Goal: Information Seeking & Learning: Learn about a topic

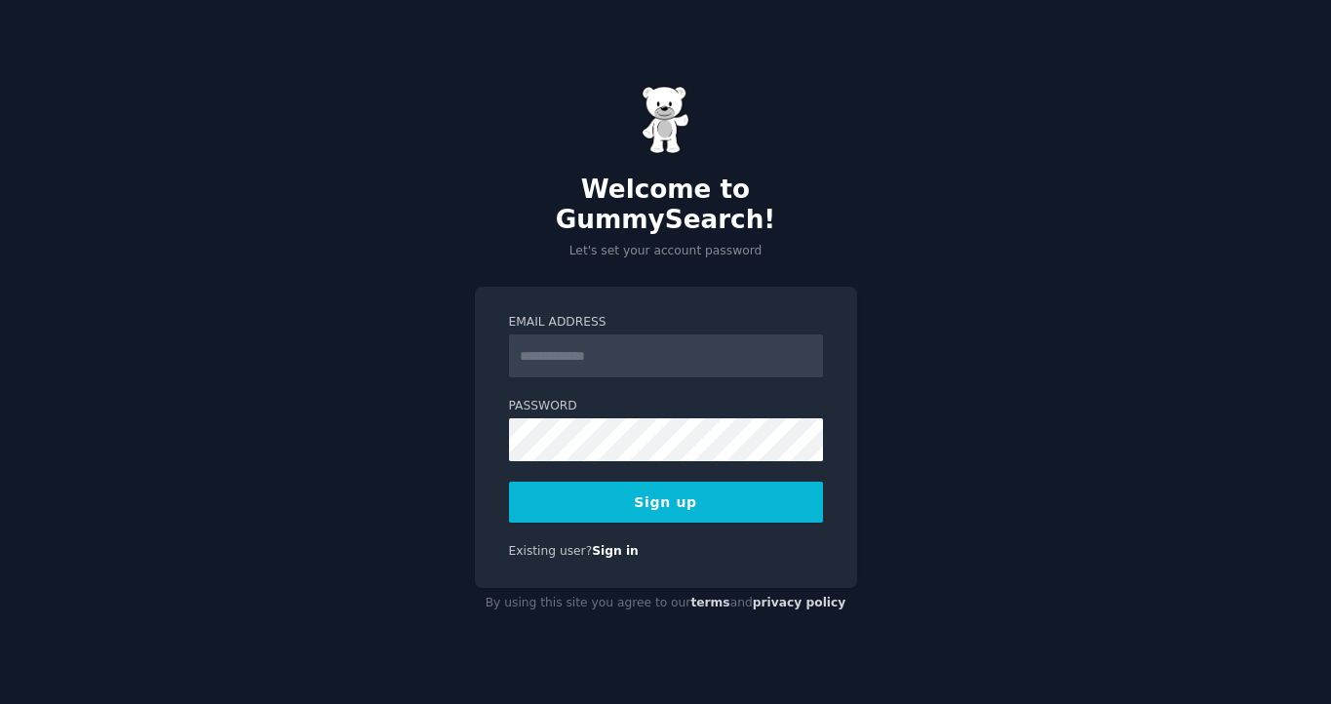
click at [632, 361] on input "Email Address" at bounding box center [666, 355] width 314 height 43
type input "**********"
click at [674, 504] on button "Sign up" at bounding box center [666, 502] width 314 height 41
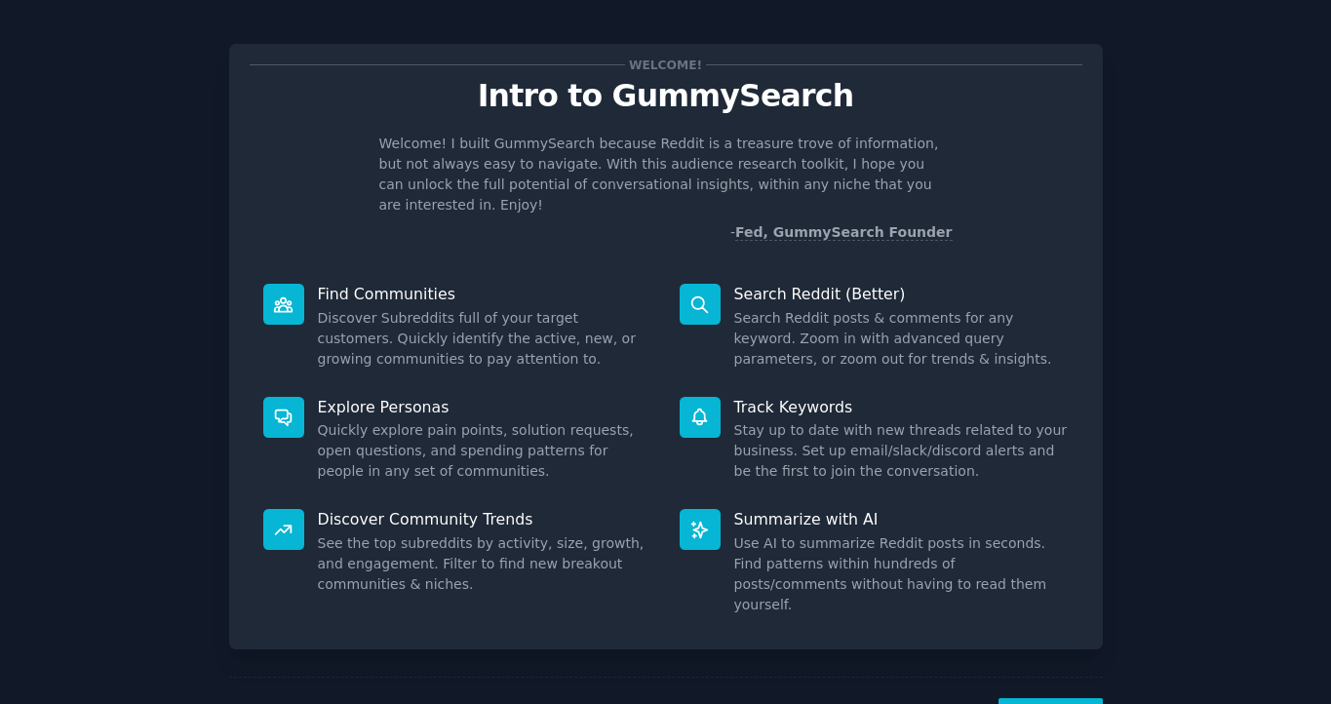
scroll to position [49, 0]
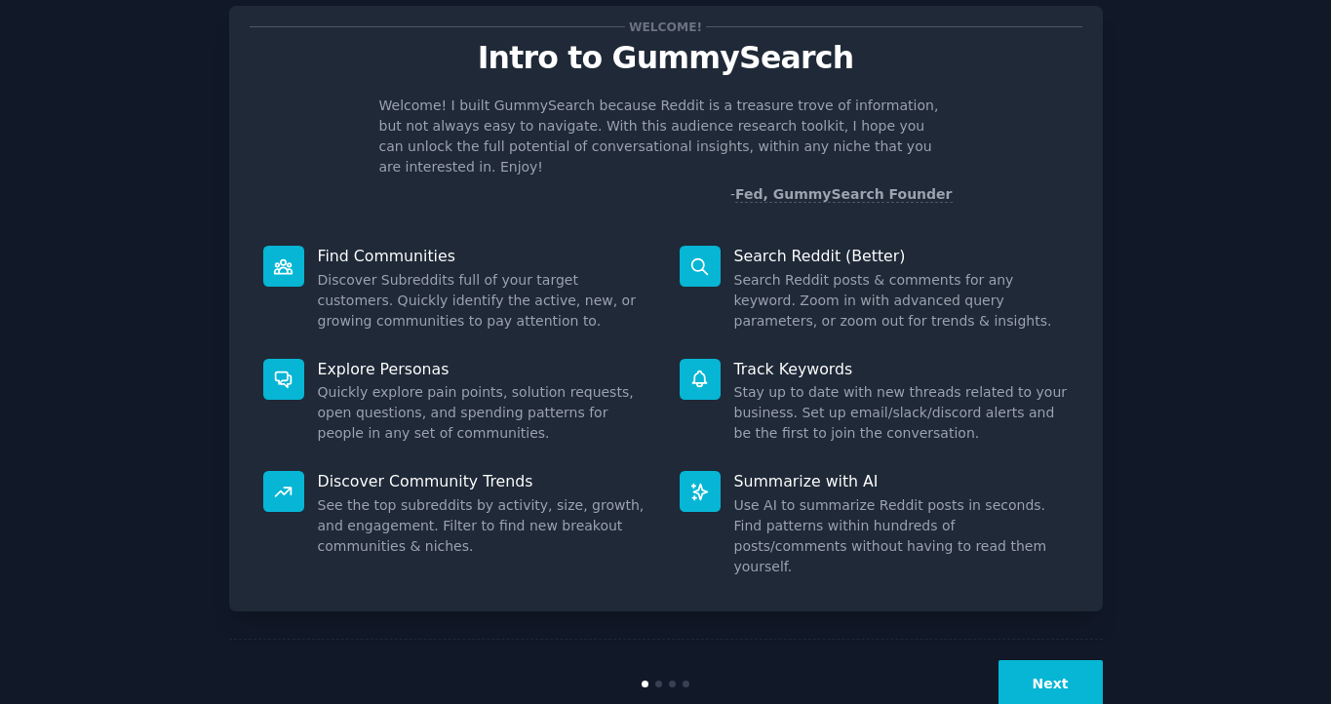
click at [1085, 660] on button "Next" at bounding box center [1051, 684] width 104 height 48
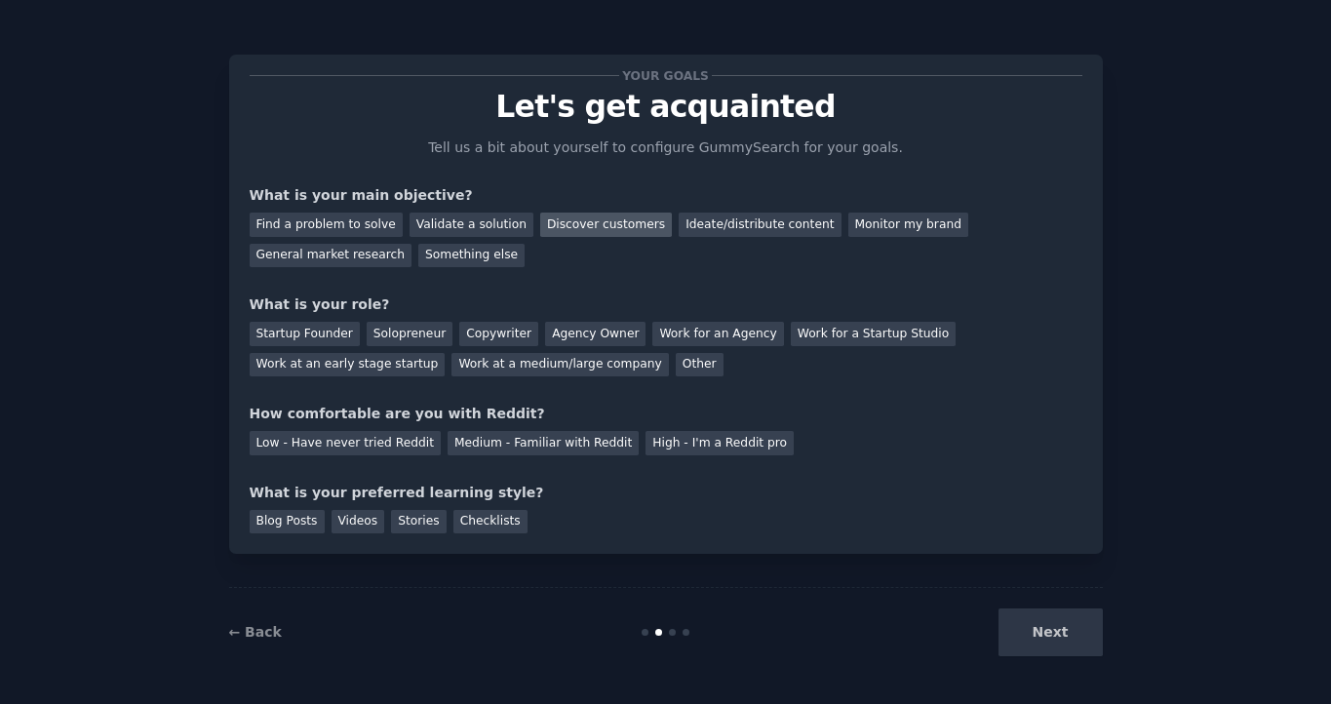
click at [596, 231] on div "Discover customers" at bounding box center [606, 225] width 132 height 24
click at [730, 235] on div "Ideate/distribute content" at bounding box center [760, 225] width 162 height 24
click at [617, 234] on div "Discover customers" at bounding box center [606, 225] width 132 height 24
click at [338, 337] on div "Startup Founder" at bounding box center [305, 334] width 110 height 24
click at [482, 335] on div "Copywriter" at bounding box center [498, 334] width 79 height 24
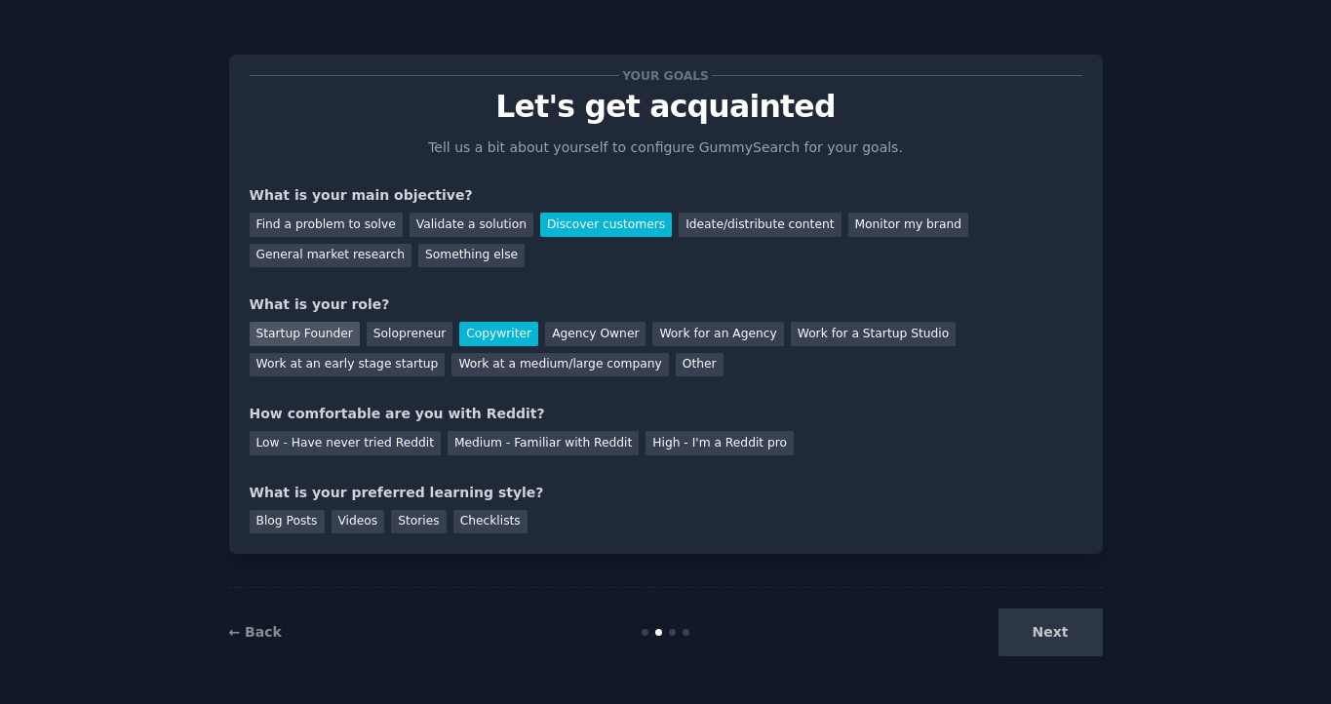
click at [333, 329] on div "Startup Founder" at bounding box center [305, 334] width 110 height 24
click at [801, 341] on div "Work for a Startup Studio" at bounding box center [873, 334] width 165 height 24
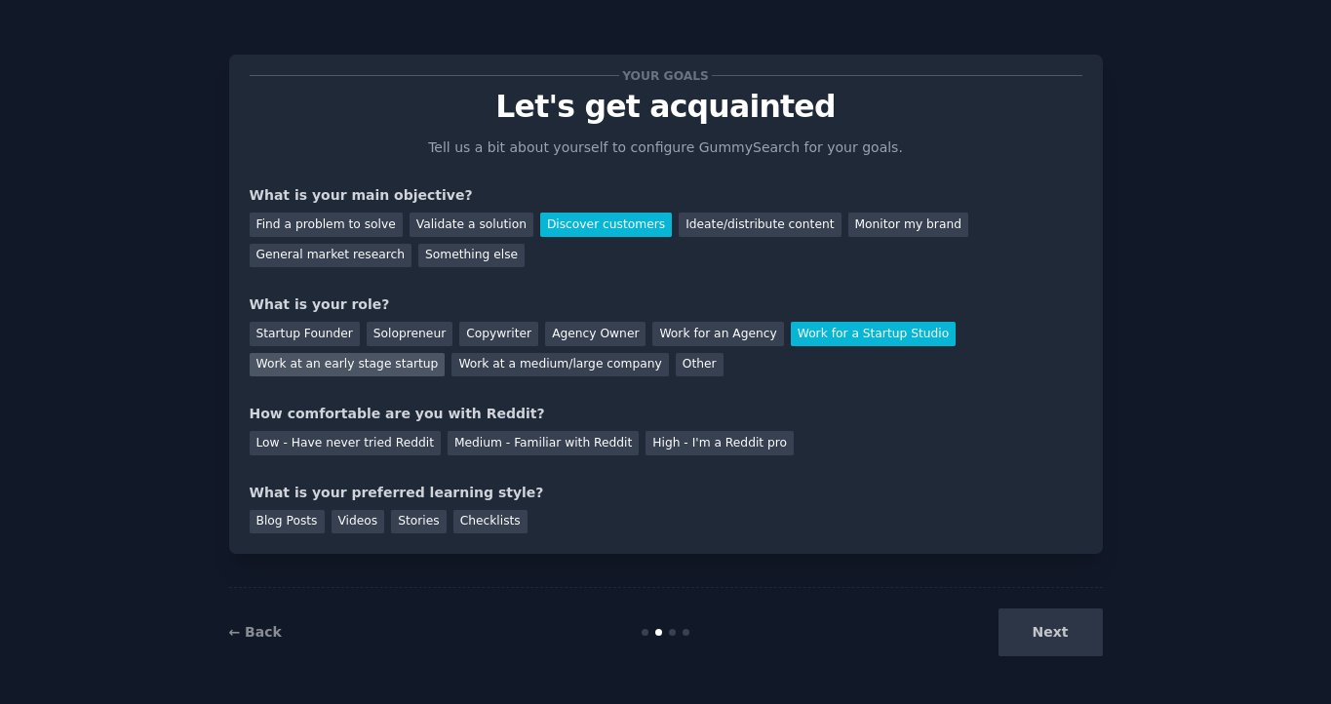
click at [342, 360] on div "Work at an early stage startup" at bounding box center [348, 365] width 196 height 24
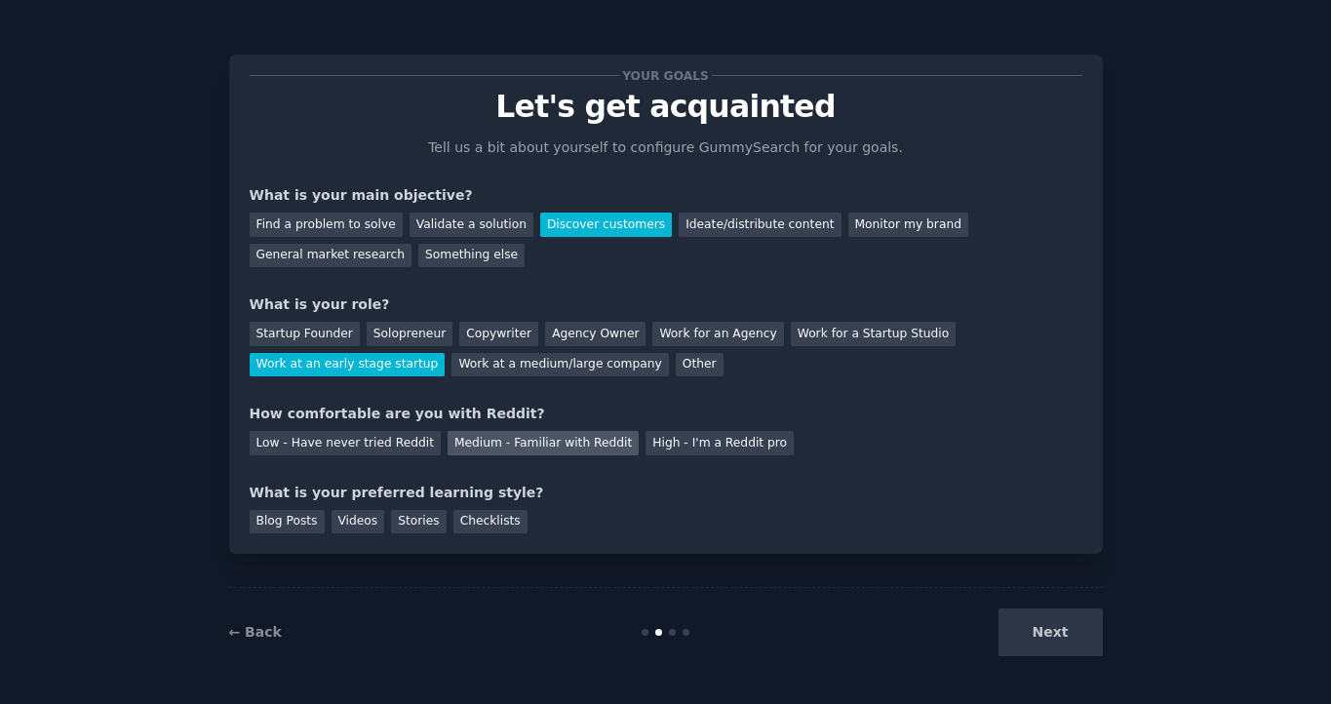
click at [468, 453] on div "Medium - Familiar with Reddit" at bounding box center [543, 443] width 191 height 24
click at [309, 526] on div "Blog Posts" at bounding box center [287, 522] width 75 height 24
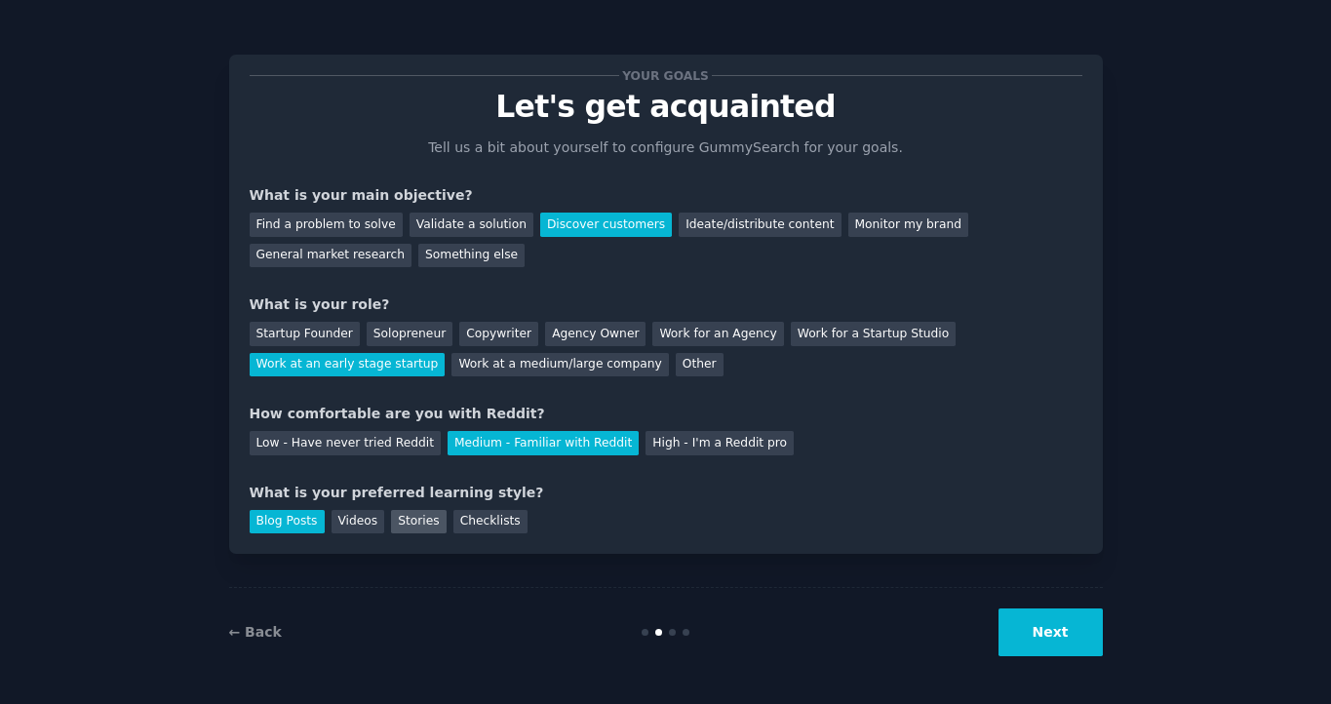
click at [410, 526] on div "Stories" at bounding box center [418, 522] width 55 height 24
click at [300, 521] on div "Blog Posts" at bounding box center [287, 522] width 75 height 24
click at [1037, 633] on button "Next" at bounding box center [1051, 632] width 104 height 48
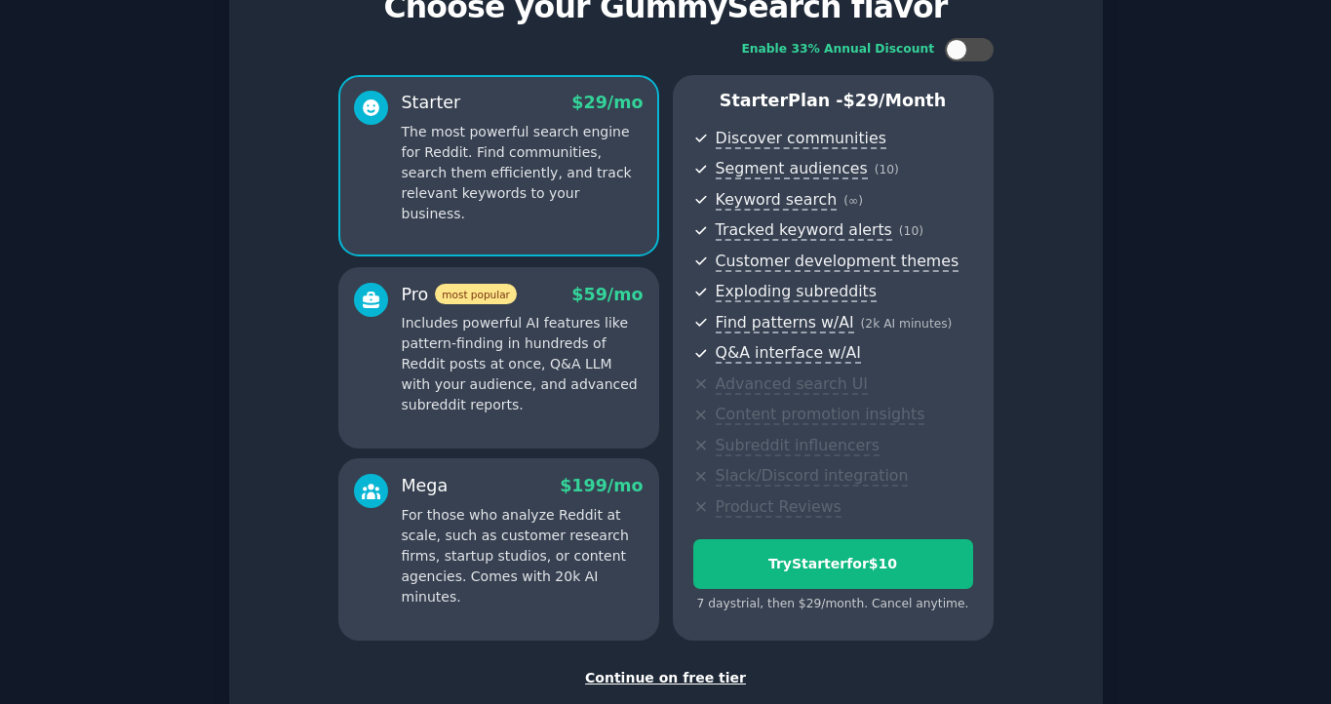
scroll to position [97, 0]
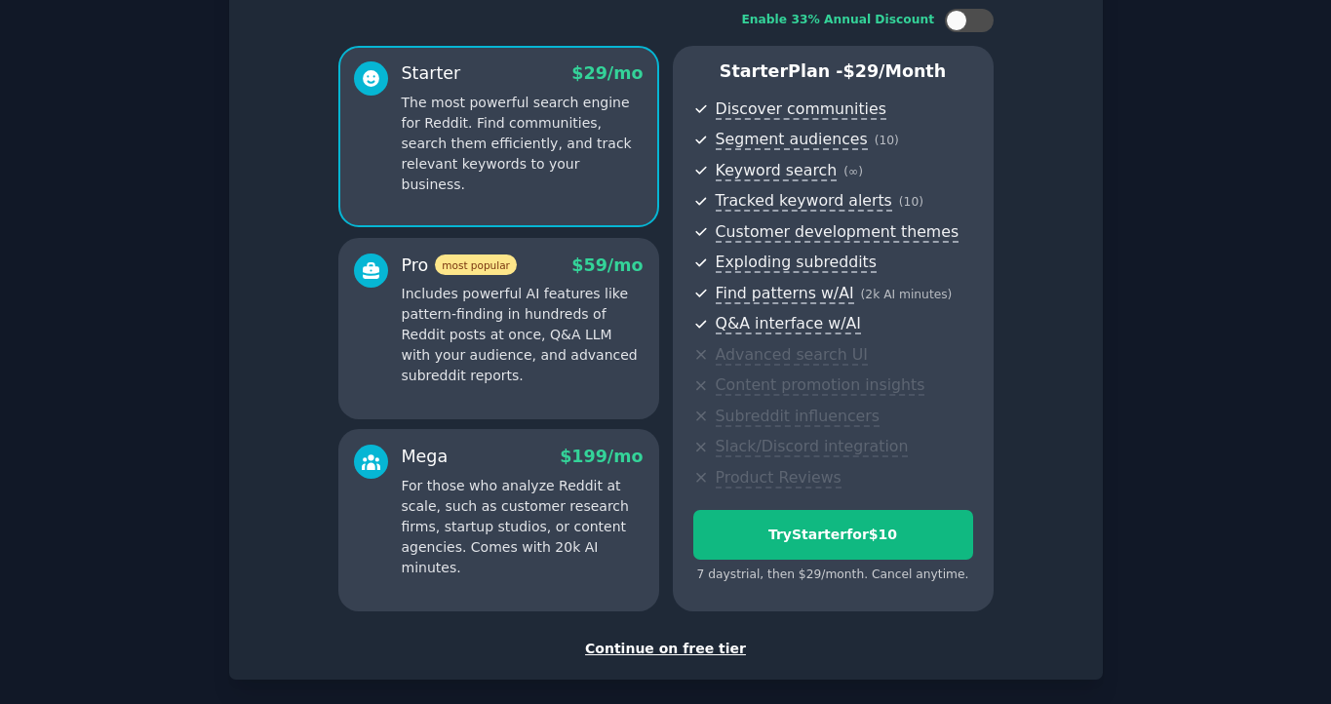
click at [650, 646] on div "Continue on free tier" at bounding box center [666, 649] width 833 height 20
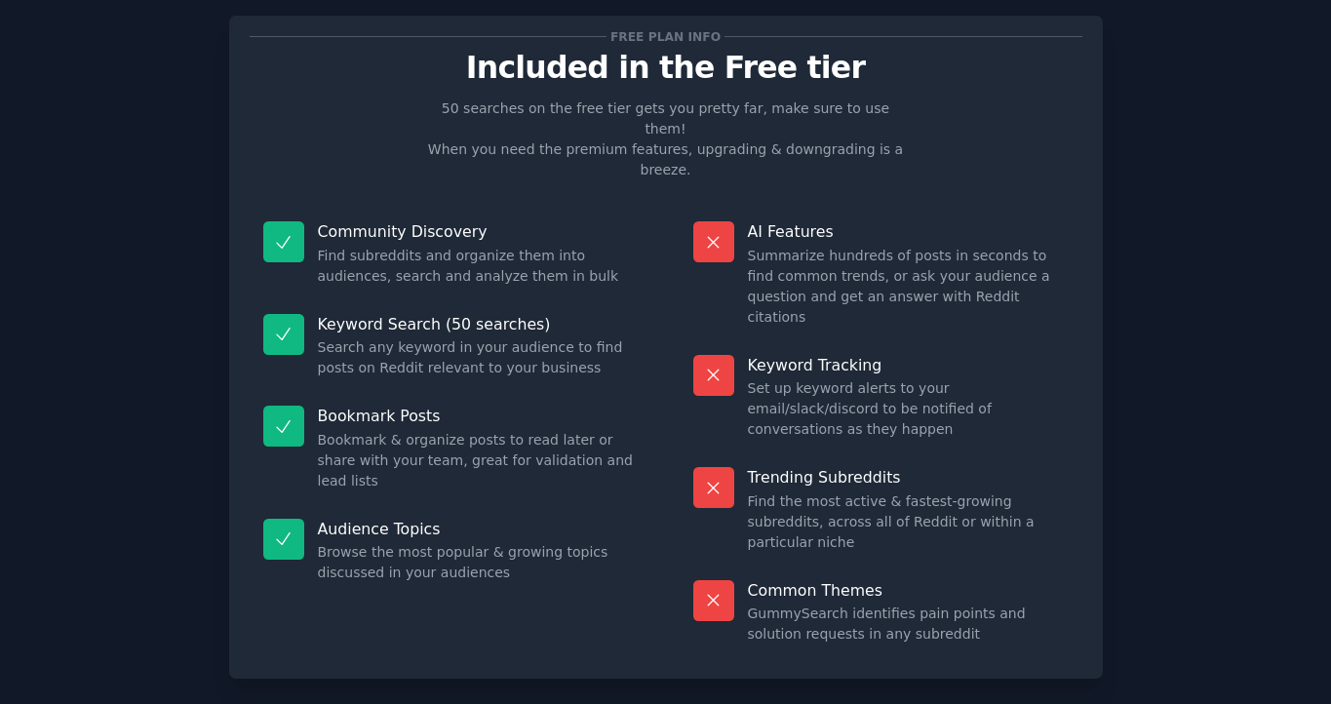
scroll to position [41, 0]
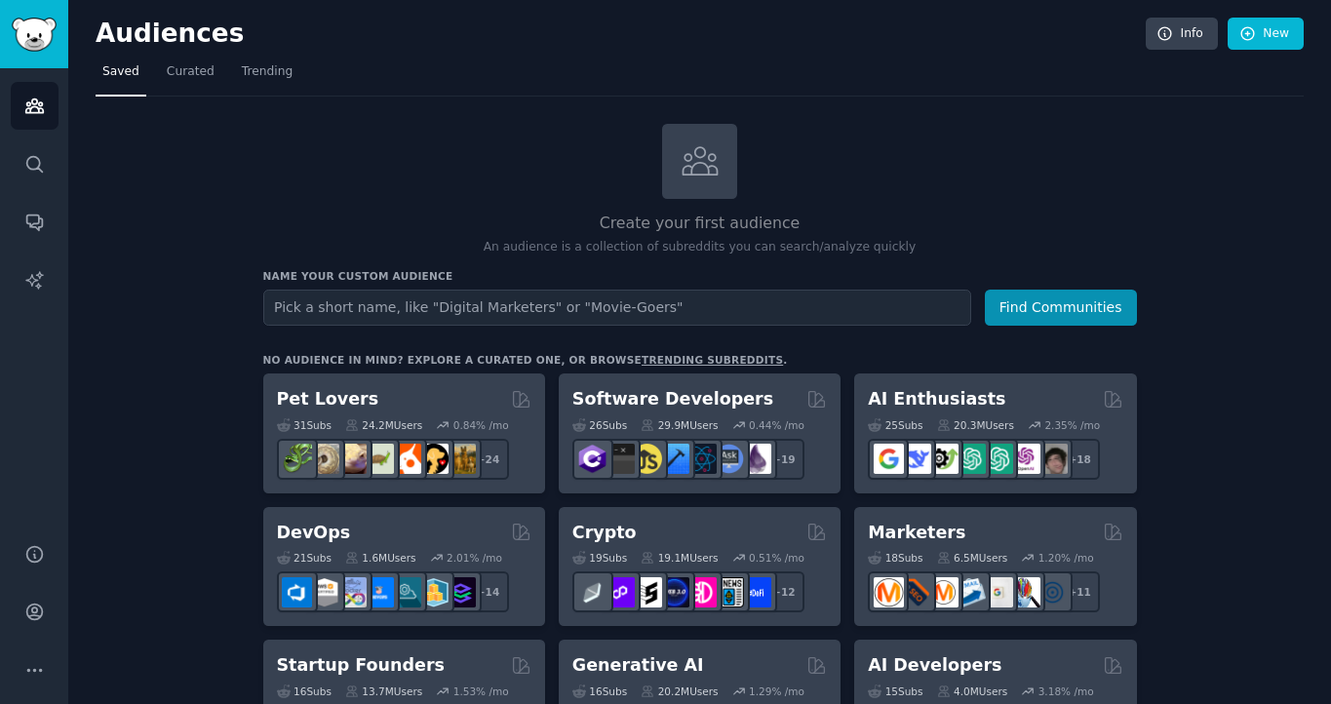
click at [407, 310] on input "text" at bounding box center [617, 308] width 708 height 36
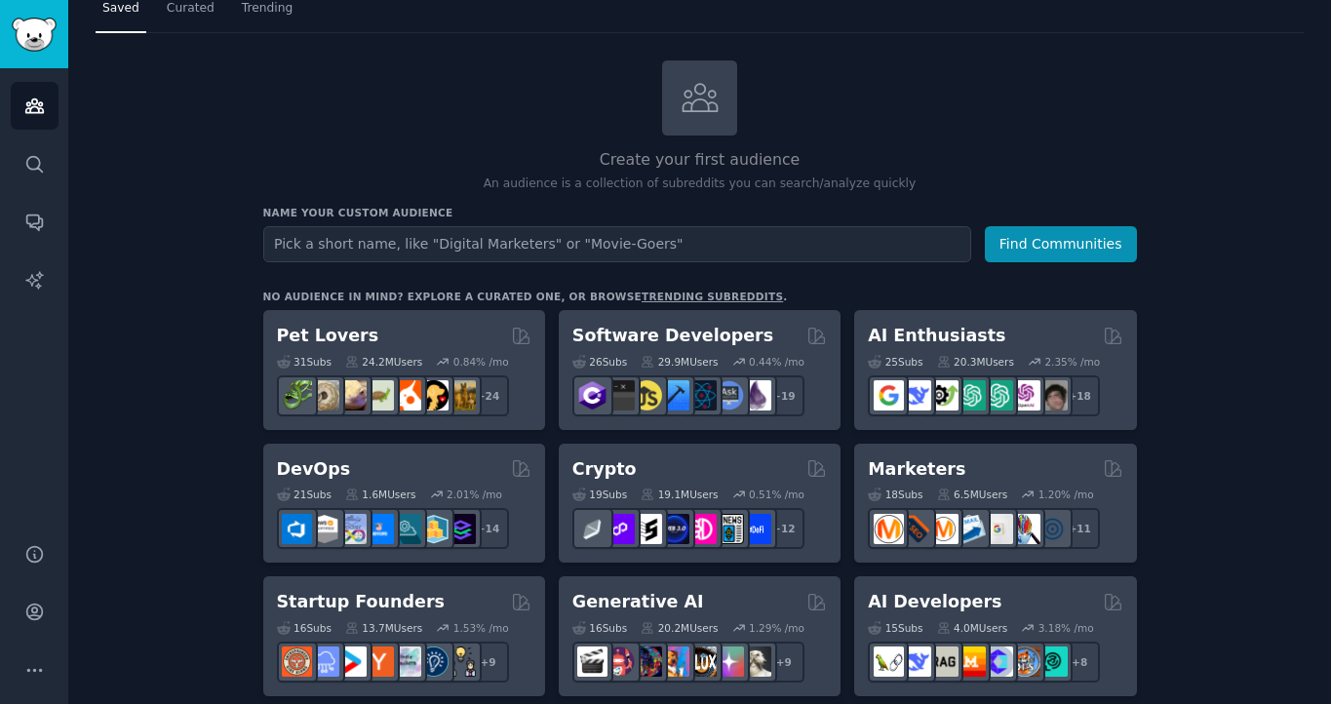
scroll to position [83, 0]
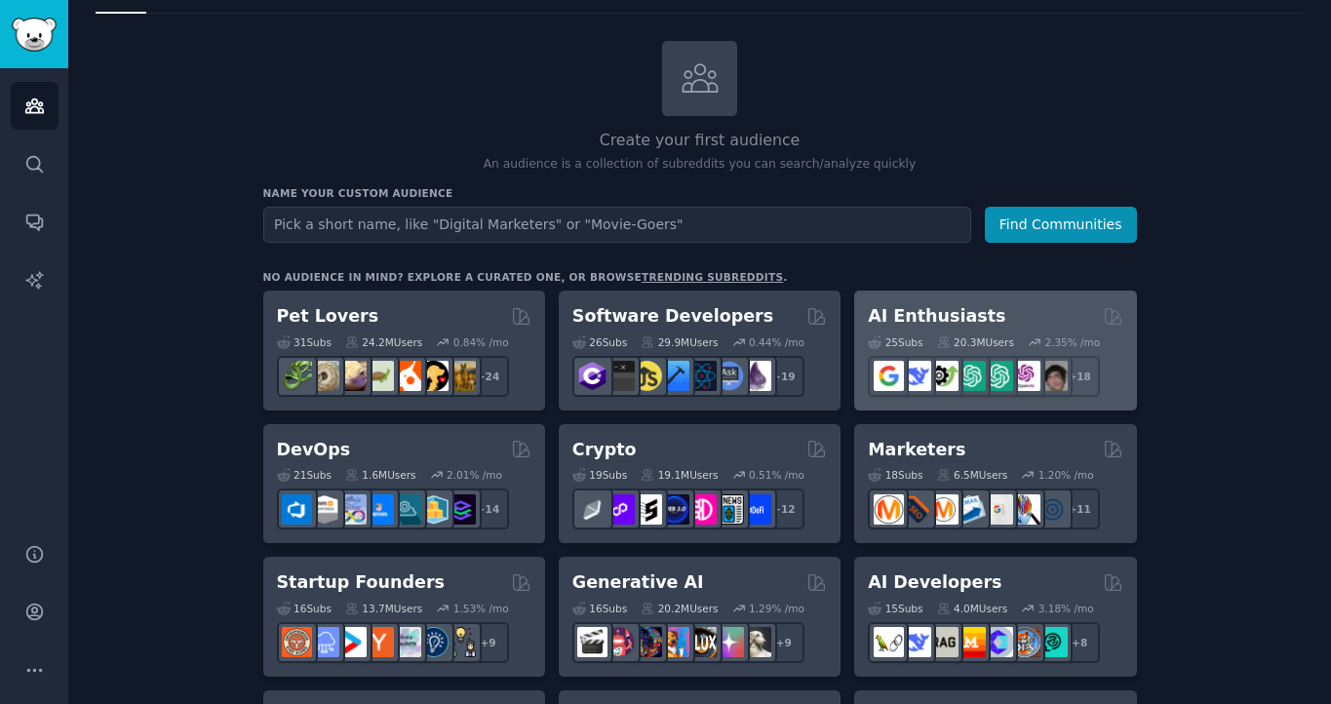
click at [976, 330] on div "25 Sub s 20.3M Users 2.35 % /mo + 18" at bounding box center [995, 363] width 255 height 68
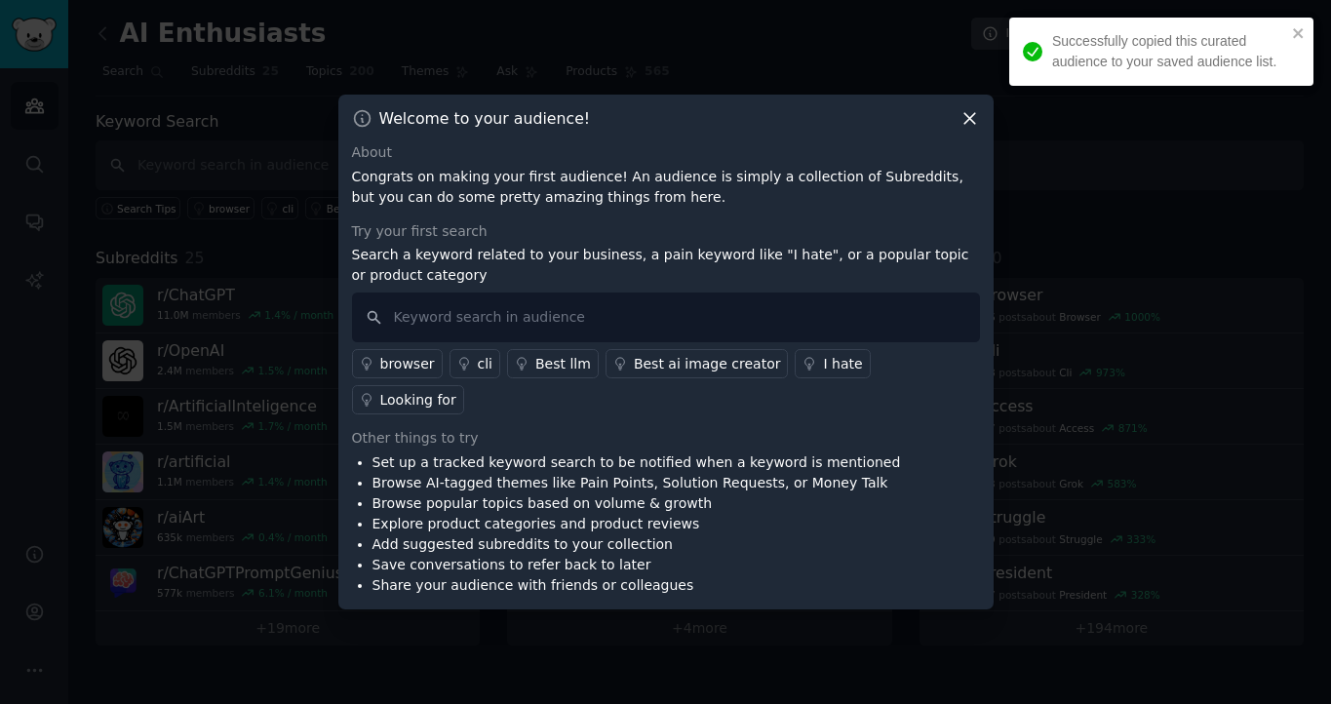
click at [965, 129] on icon at bounding box center [970, 118] width 20 height 20
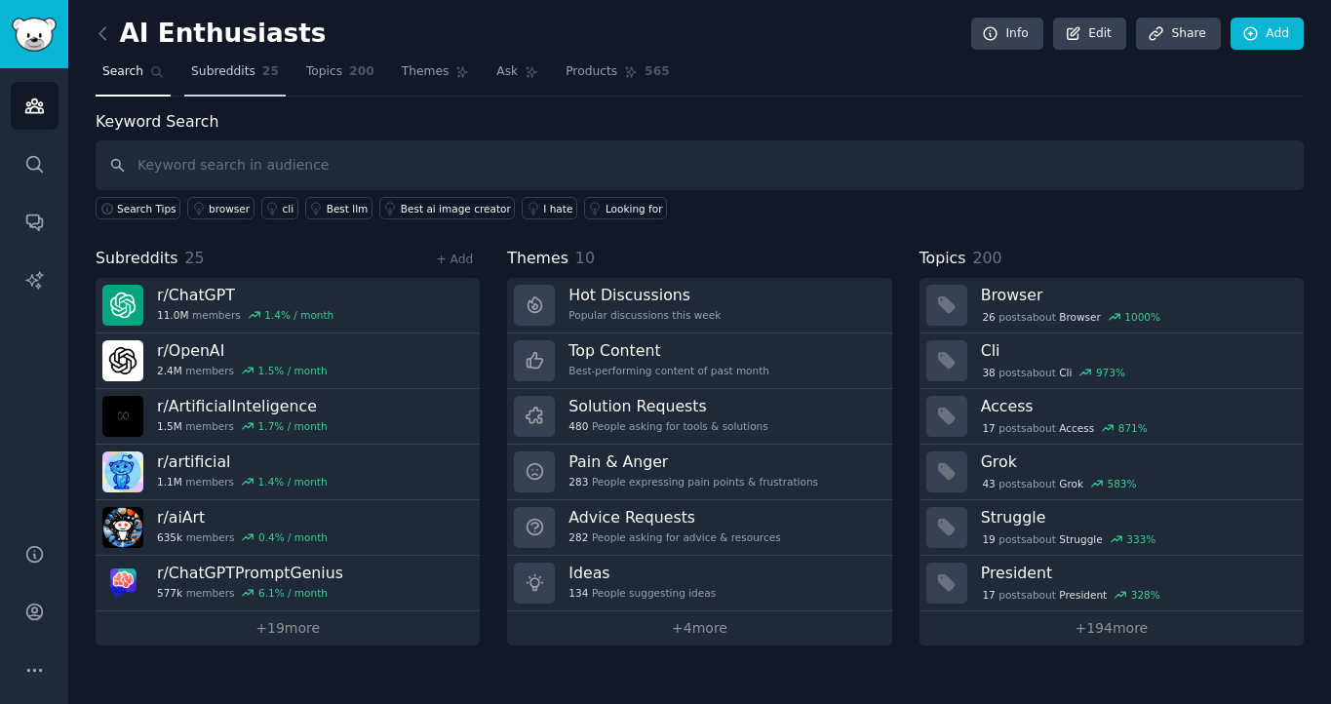
click at [204, 68] on span "Subreddits" at bounding box center [223, 72] width 64 height 18
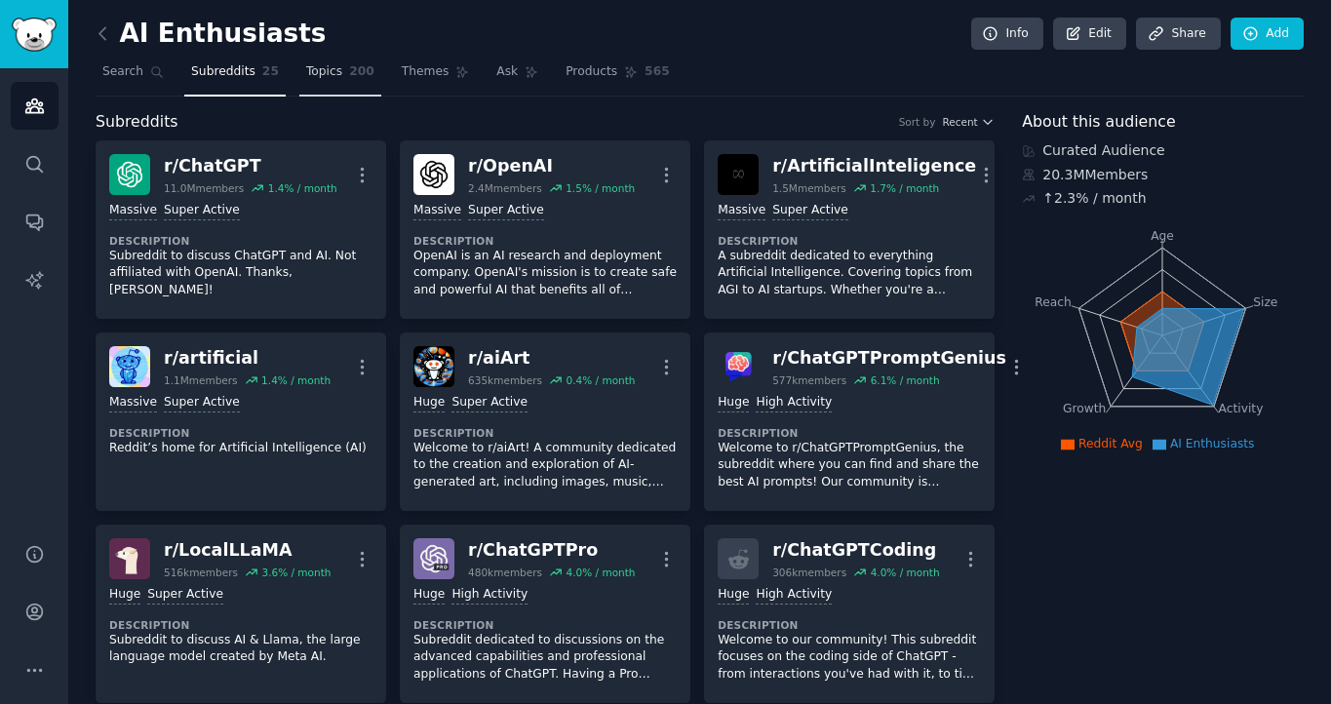
click at [334, 84] on link "Topics 200" at bounding box center [340, 77] width 82 height 40
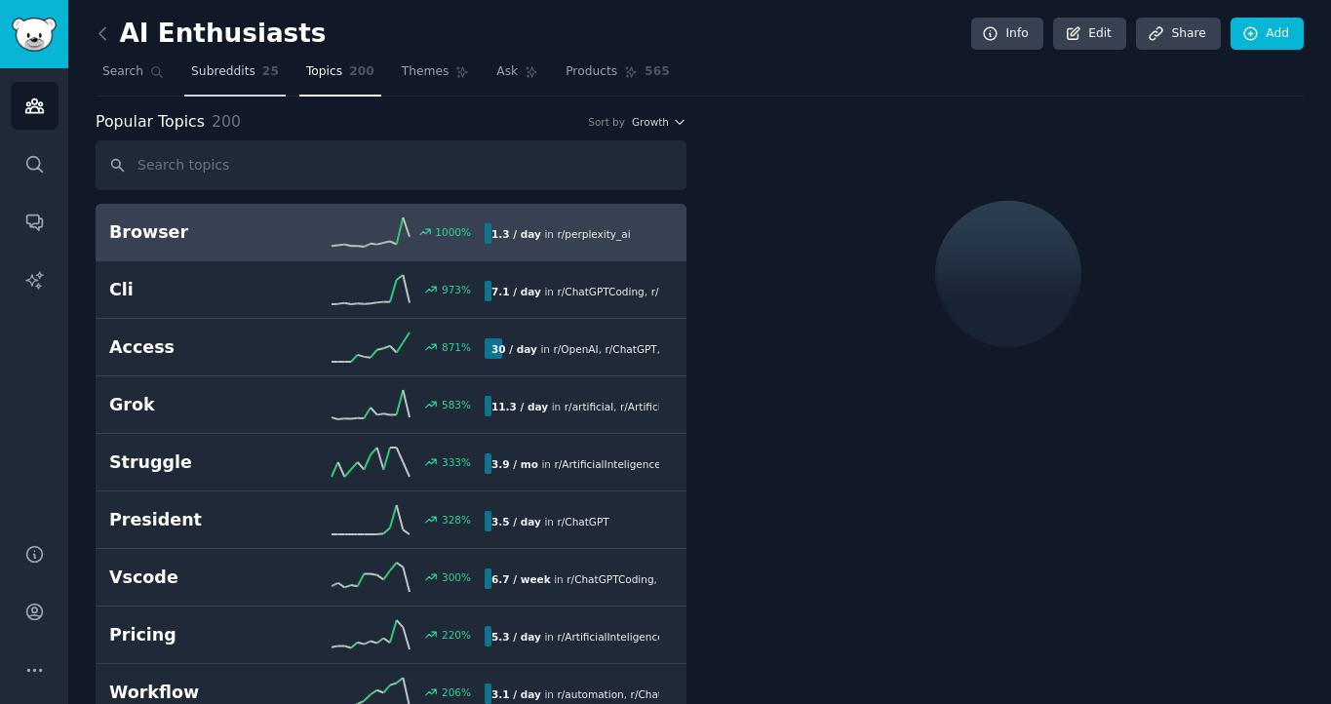
click at [233, 91] on link "Subreddits 25" at bounding box center [234, 77] width 101 height 40
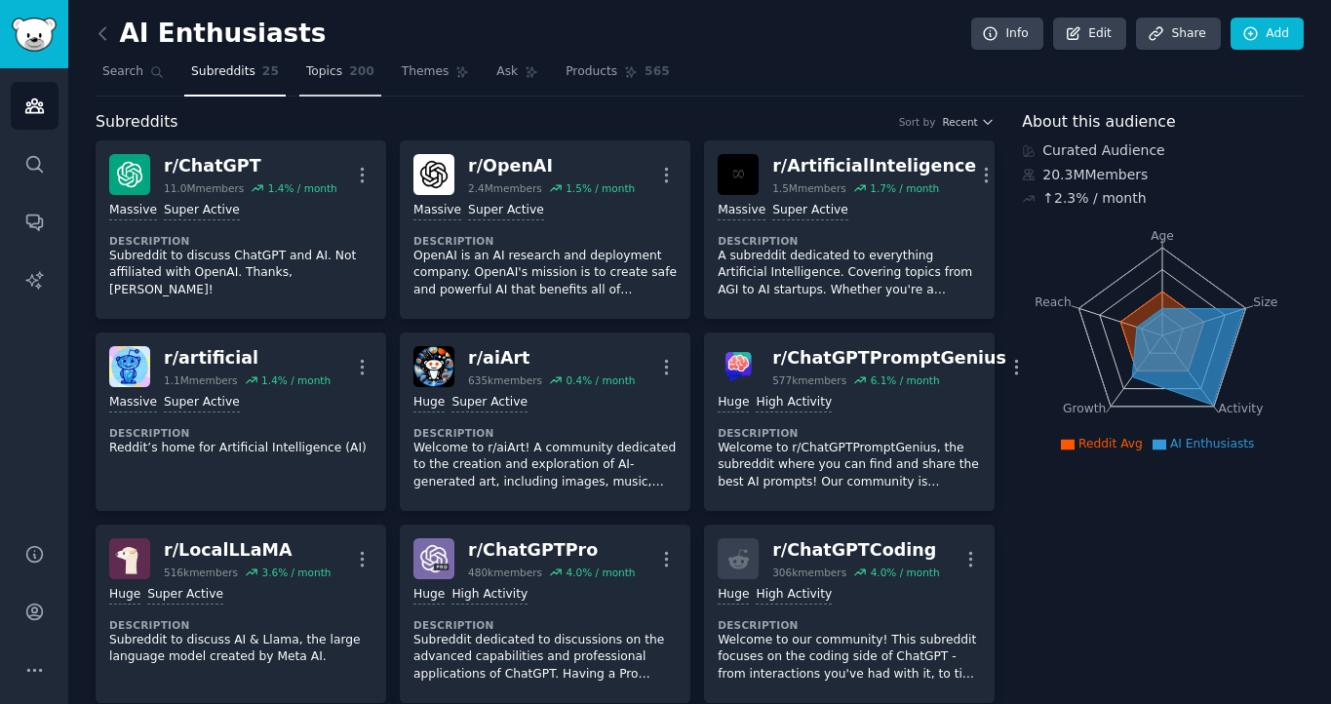
click at [334, 70] on span "Topics" at bounding box center [324, 72] width 36 height 18
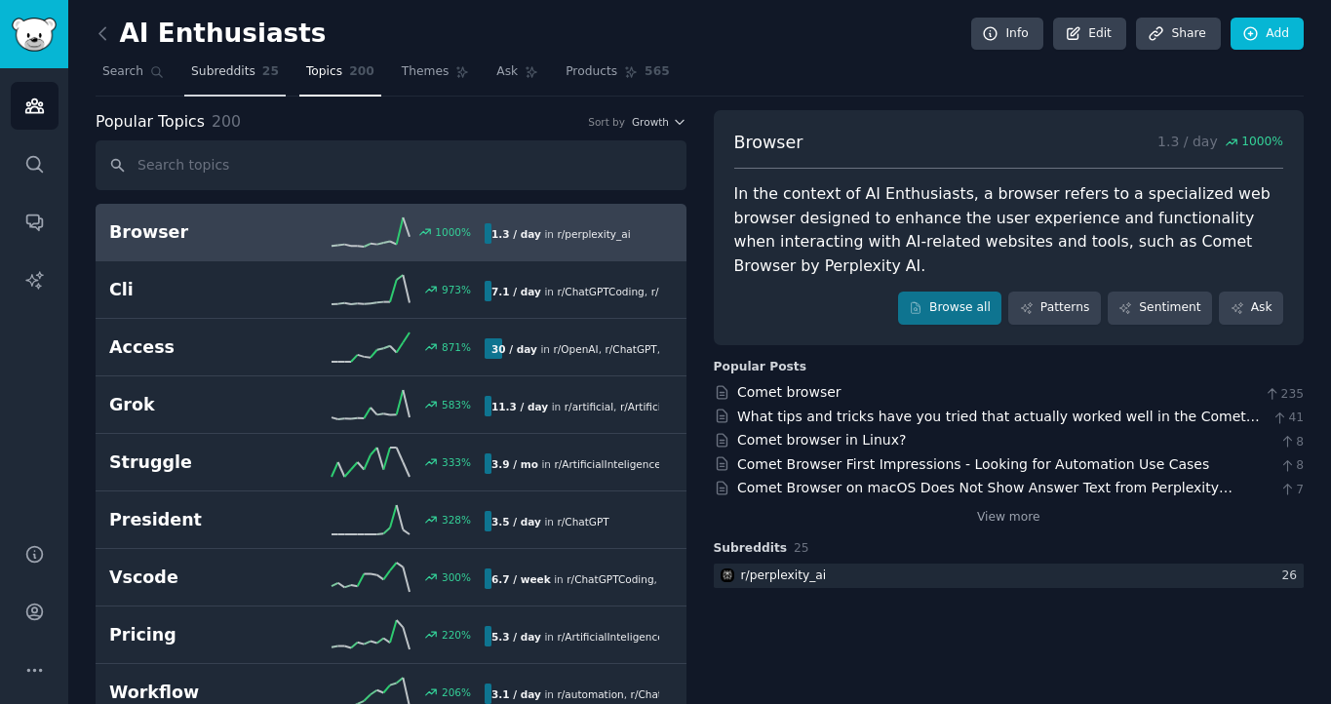
click at [222, 82] on link "Subreddits 25" at bounding box center [234, 77] width 101 height 40
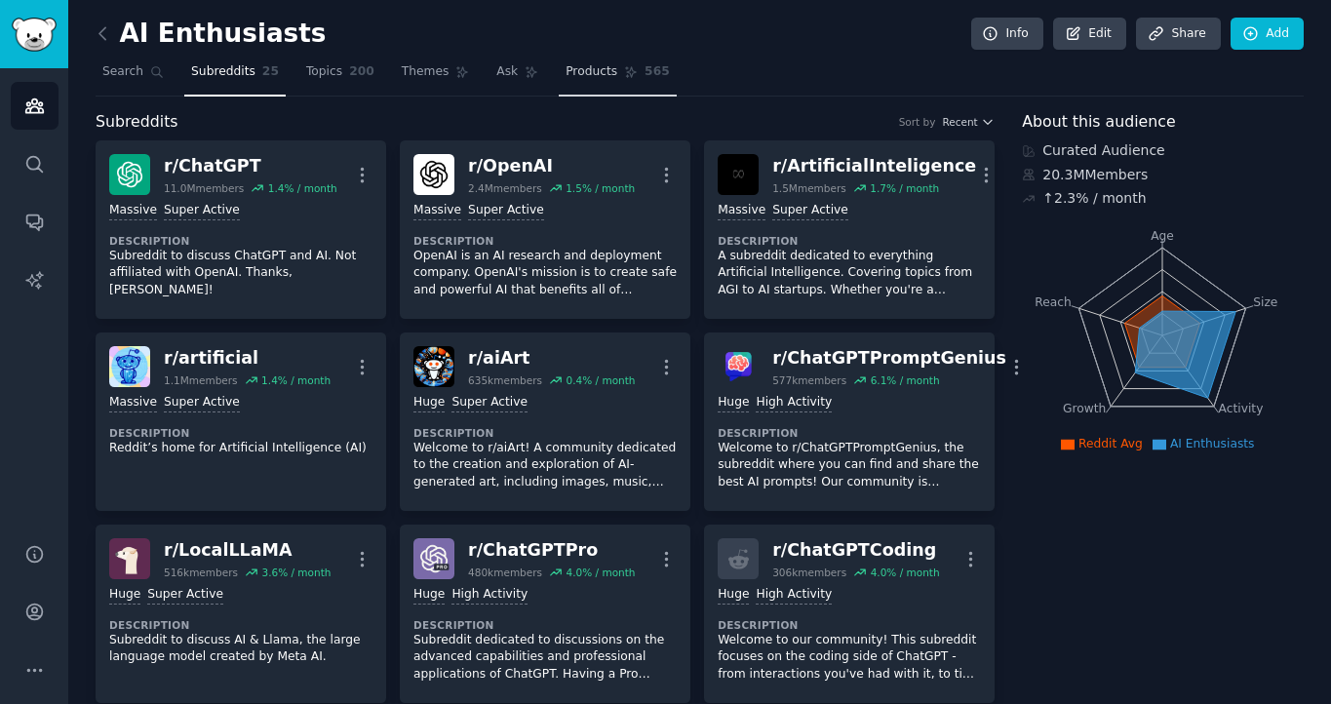
click at [591, 74] on span "Products" at bounding box center [592, 72] width 52 height 18
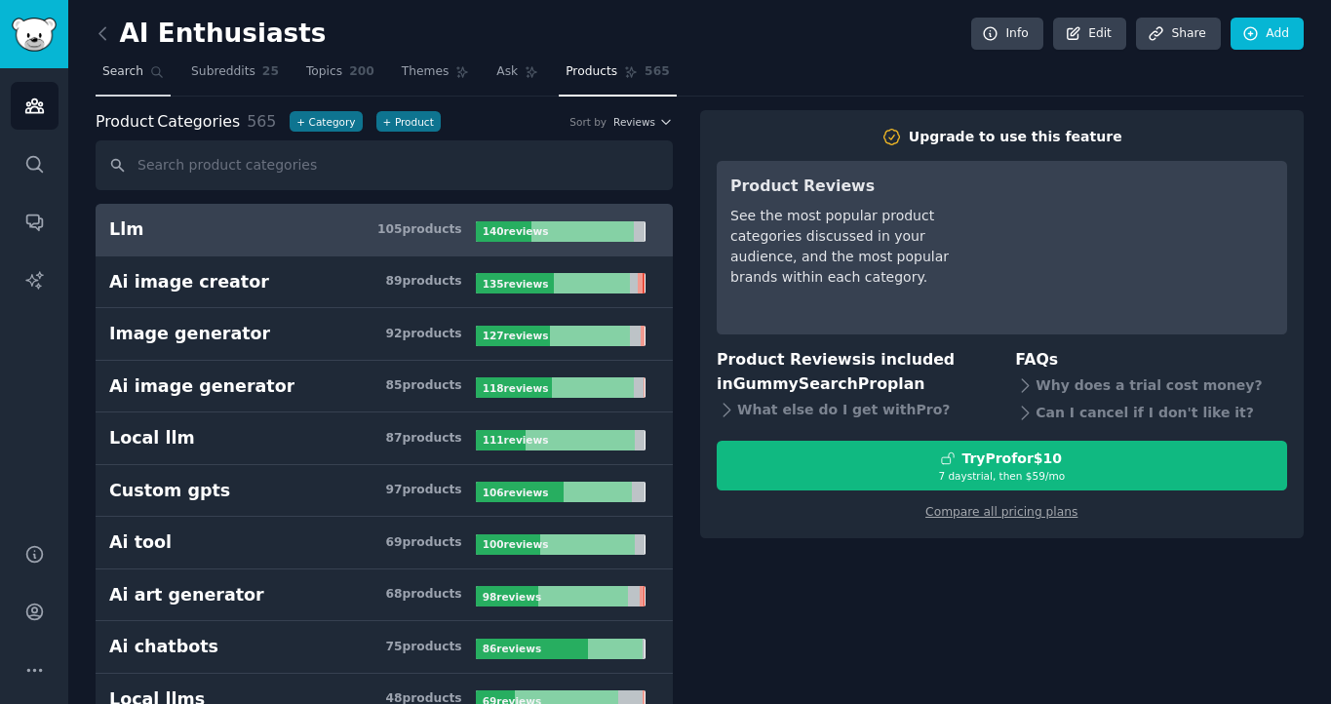
click at [147, 79] on link "Search" at bounding box center [133, 77] width 75 height 40
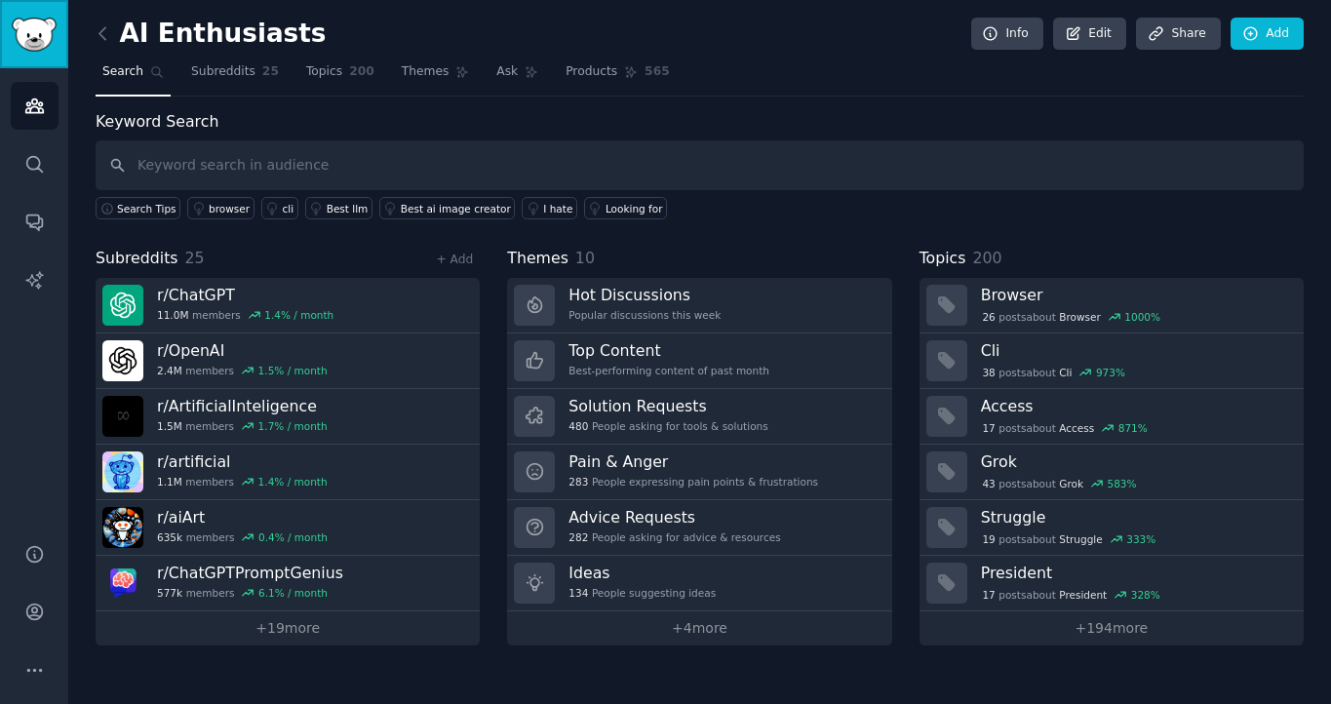
click at [29, 41] on img "Sidebar" at bounding box center [34, 35] width 45 height 34
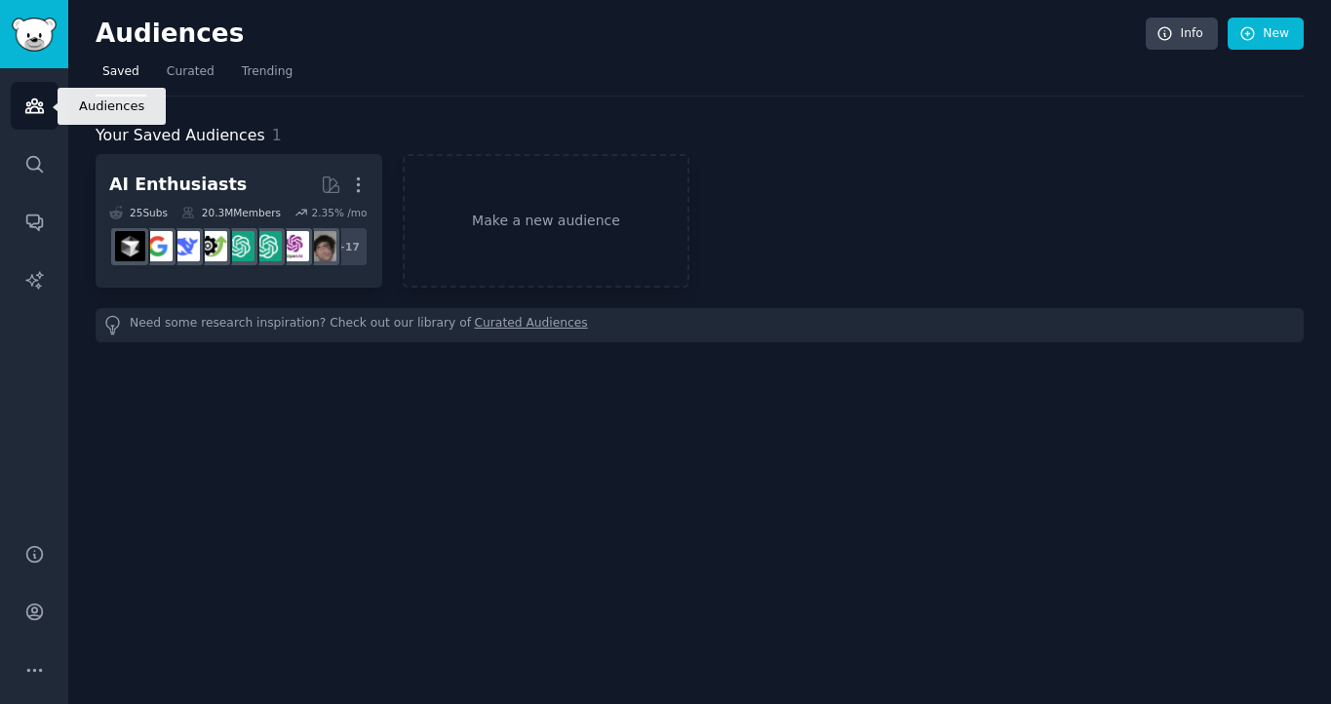
click at [50, 110] on link "Audiences" at bounding box center [35, 106] width 48 height 48
click at [62, 40] on link "Sidebar" at bounding box center [34, 34] width 68 height 68
click at [144, 41] on h2 "Audiences" at bounding box center [621, 34] width 1050 height 31
click at [186, 63] on span "Curated" at bounding box center [191, 72] width 48 height 18
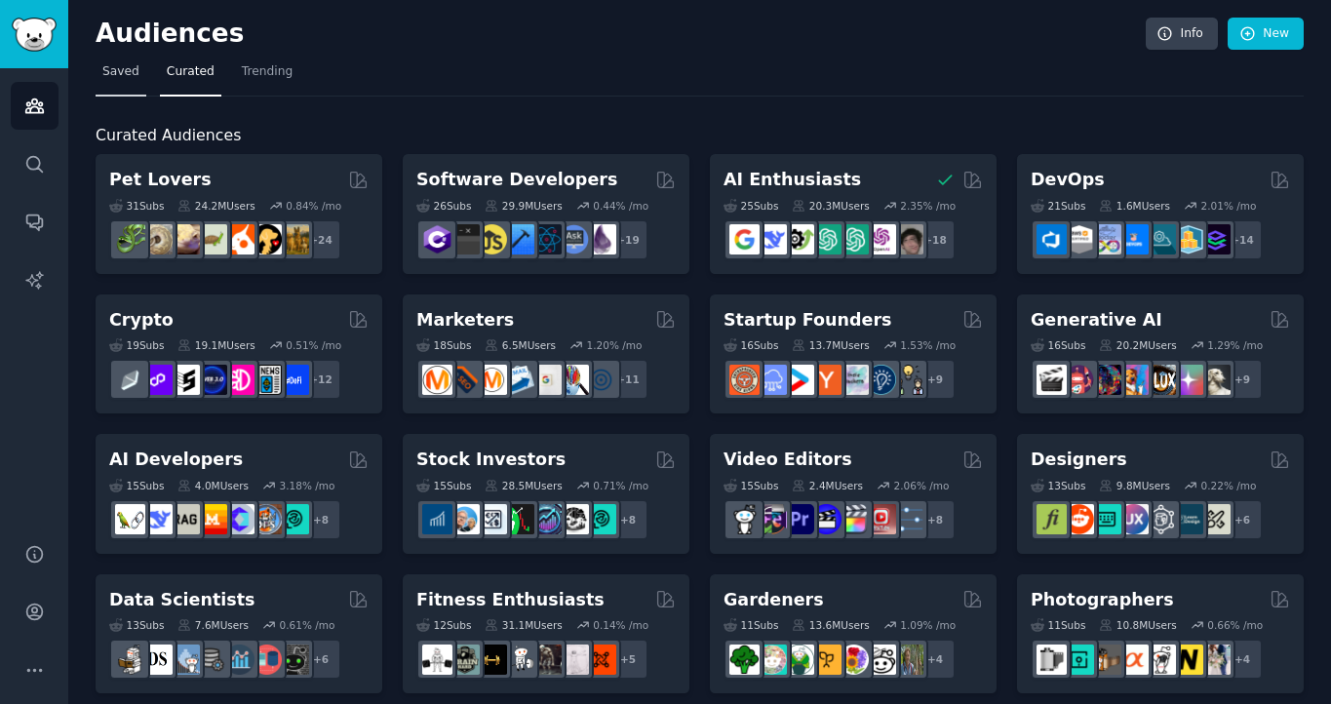
click at [130, 73] on span "Saved" at bounding box center [120, 72] width 37 height 18
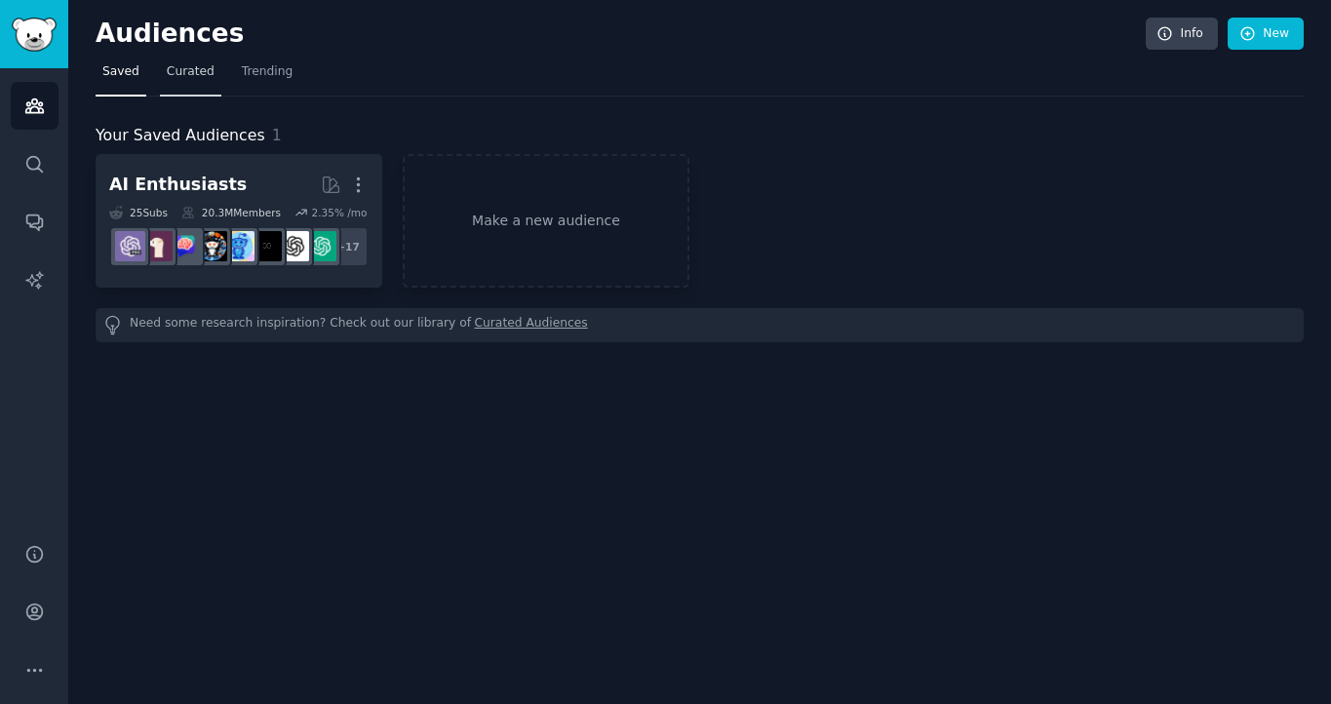
click at [173, 80] on span "Curated" at bounding box center [191, 72] width 48 height 18
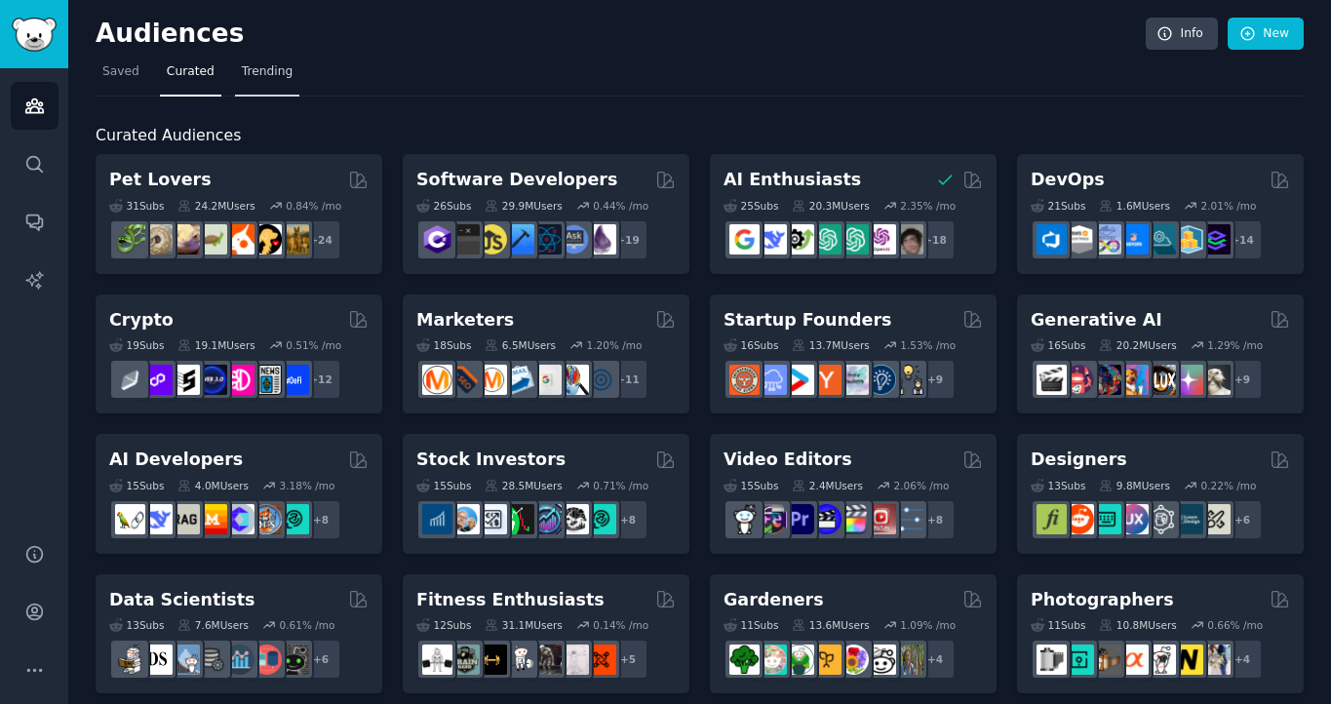
click at [251, 86] on link "Trending" at bounding box center [267, 77] width 64 height 40
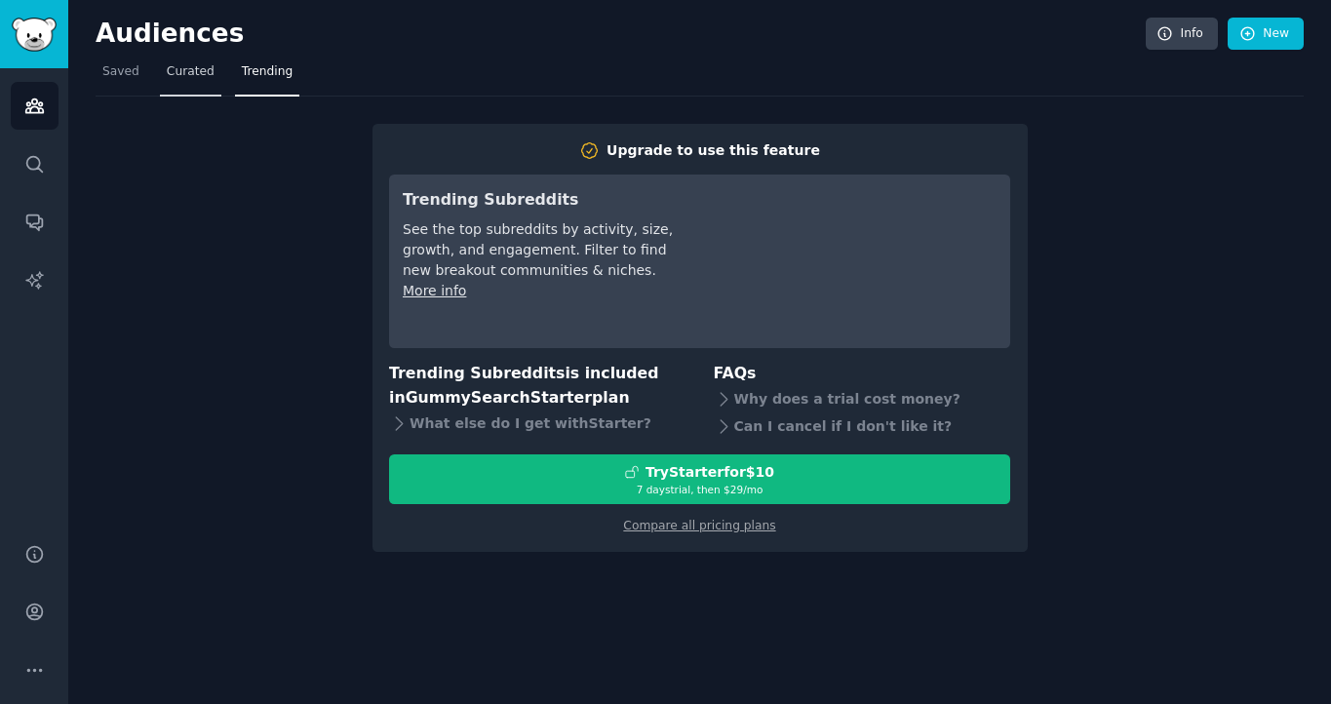
click at [196, 88] on link "Curated" at bounding box center [190, 77] width 61 height 40
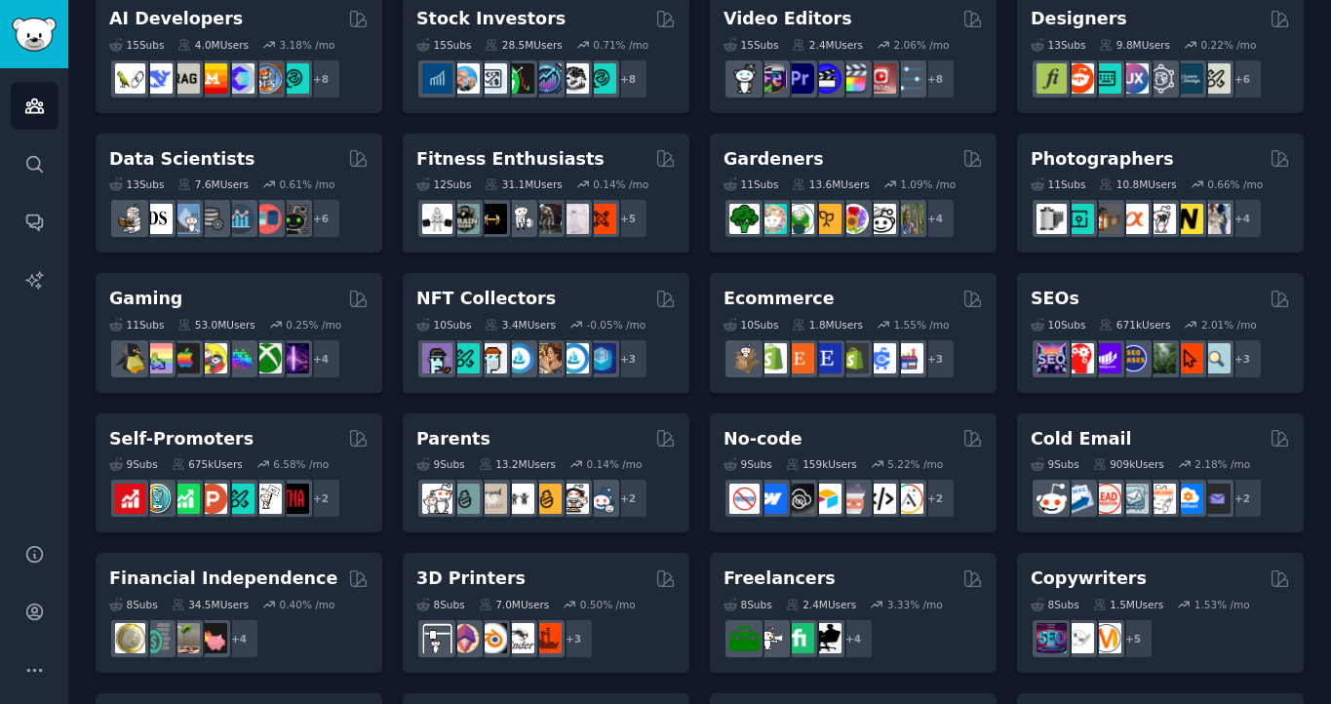
scroll to position [856, 0]
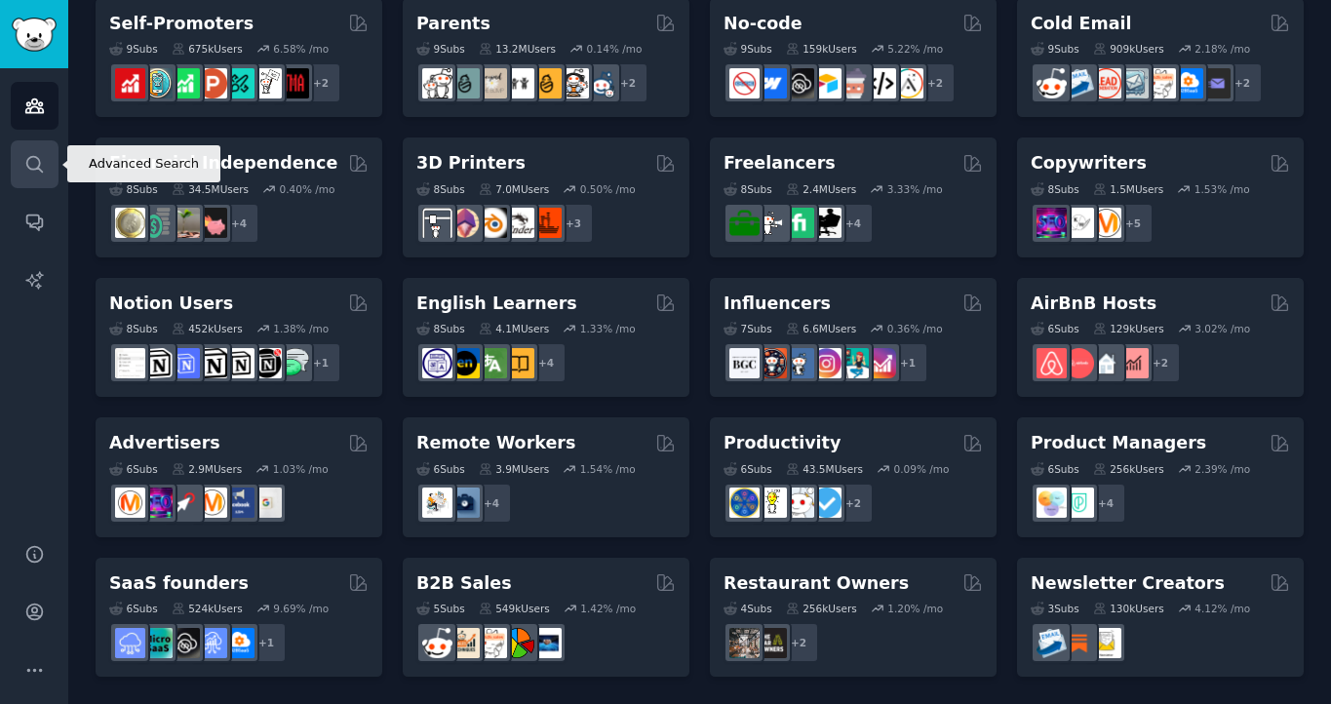
click at [38, 169] on icon "Sidebar" at bounding box center [34, 164] width 16 height 16
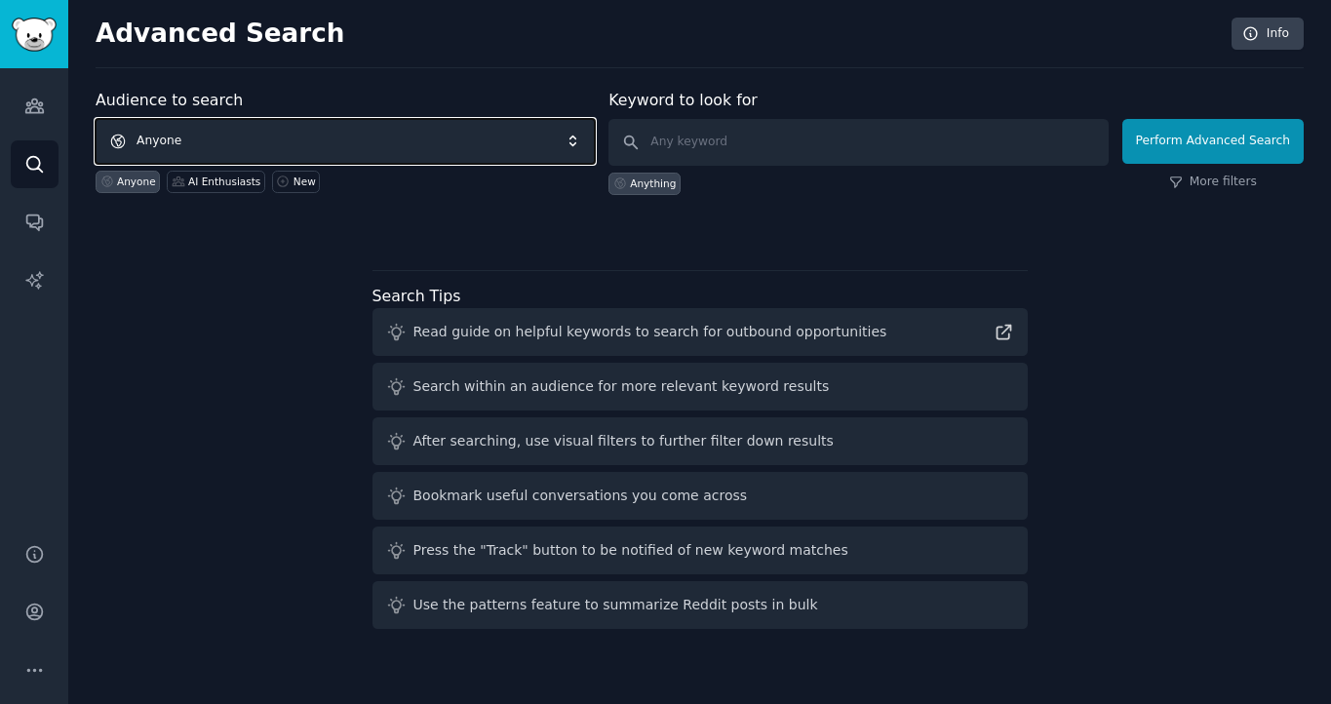
click at [266, 139] on span "Anyone" at bounding box center [345, 141] width 499 height 45
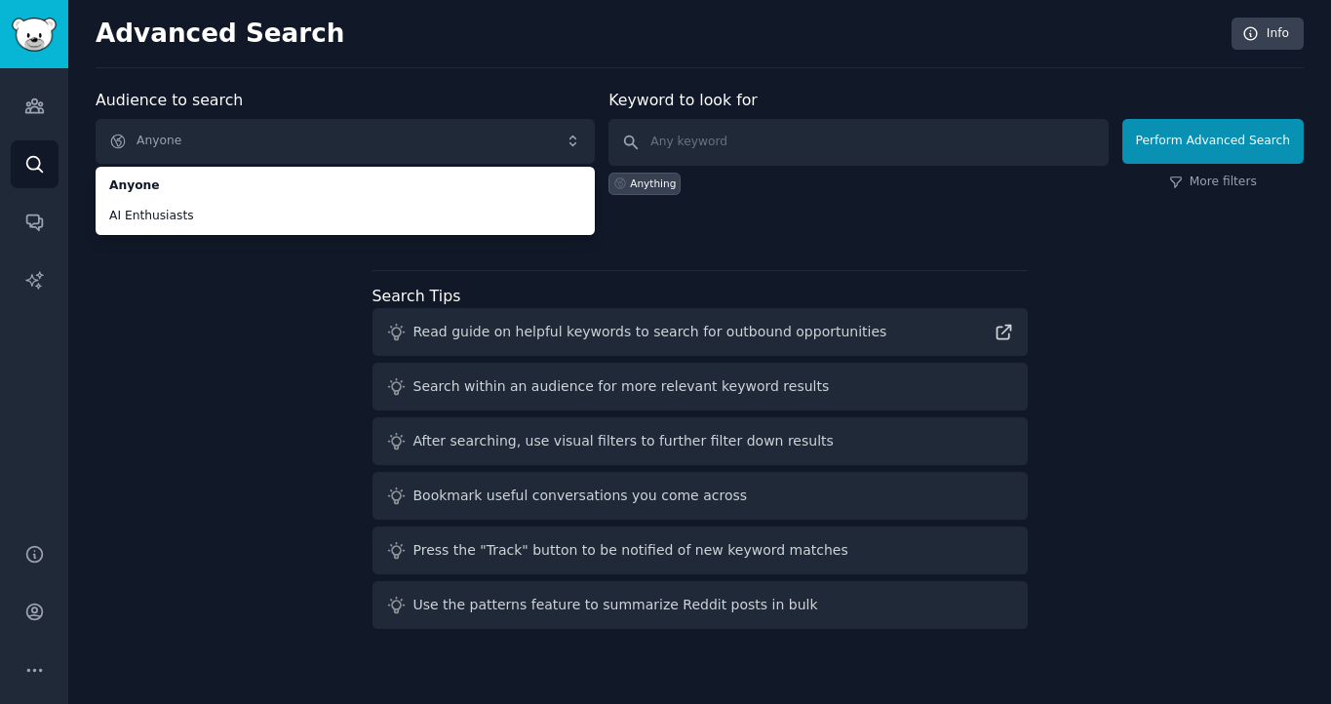
click at [201, 318] on div "Audience to search Anyone Anyone AI Enthusiasts Anyone AI Enthusiasts New Keywo…" at bounding box center [700, 363] width 1208 height 548
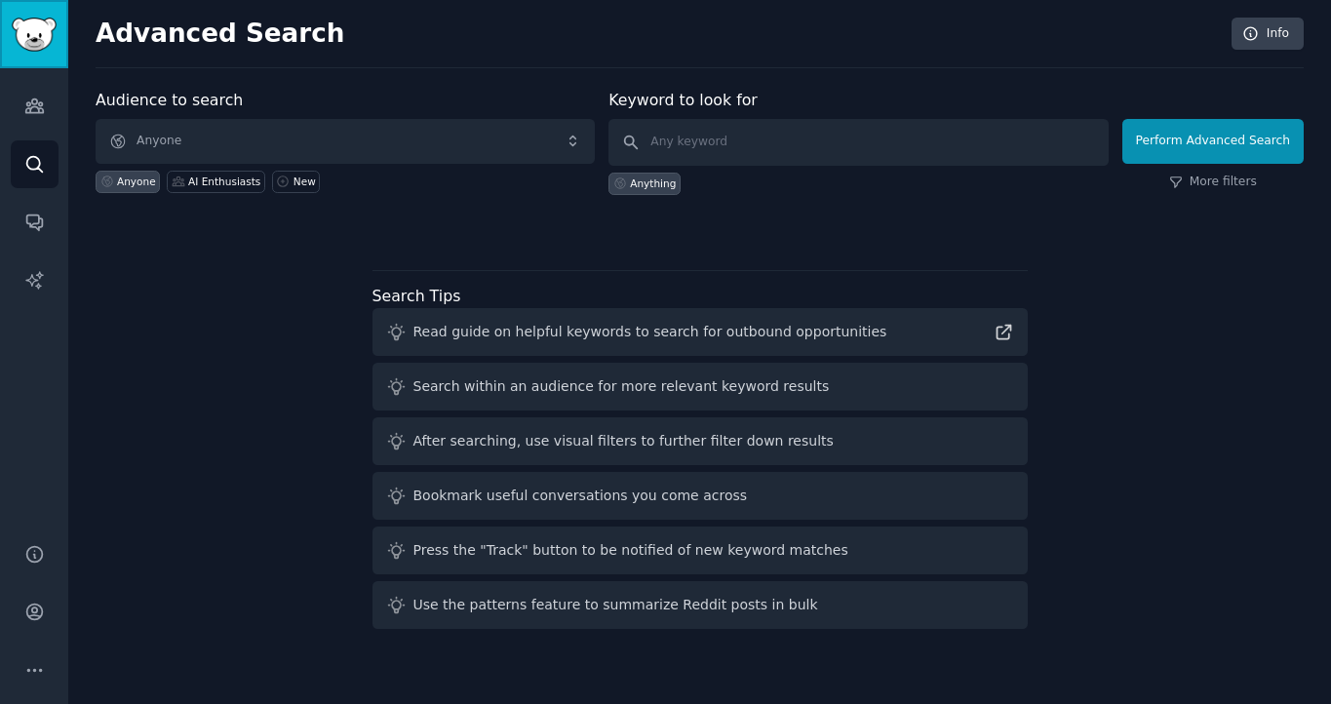
click at [47, 37] on img "Sidebar" at bounding box center [34, 35] width 45 height 34
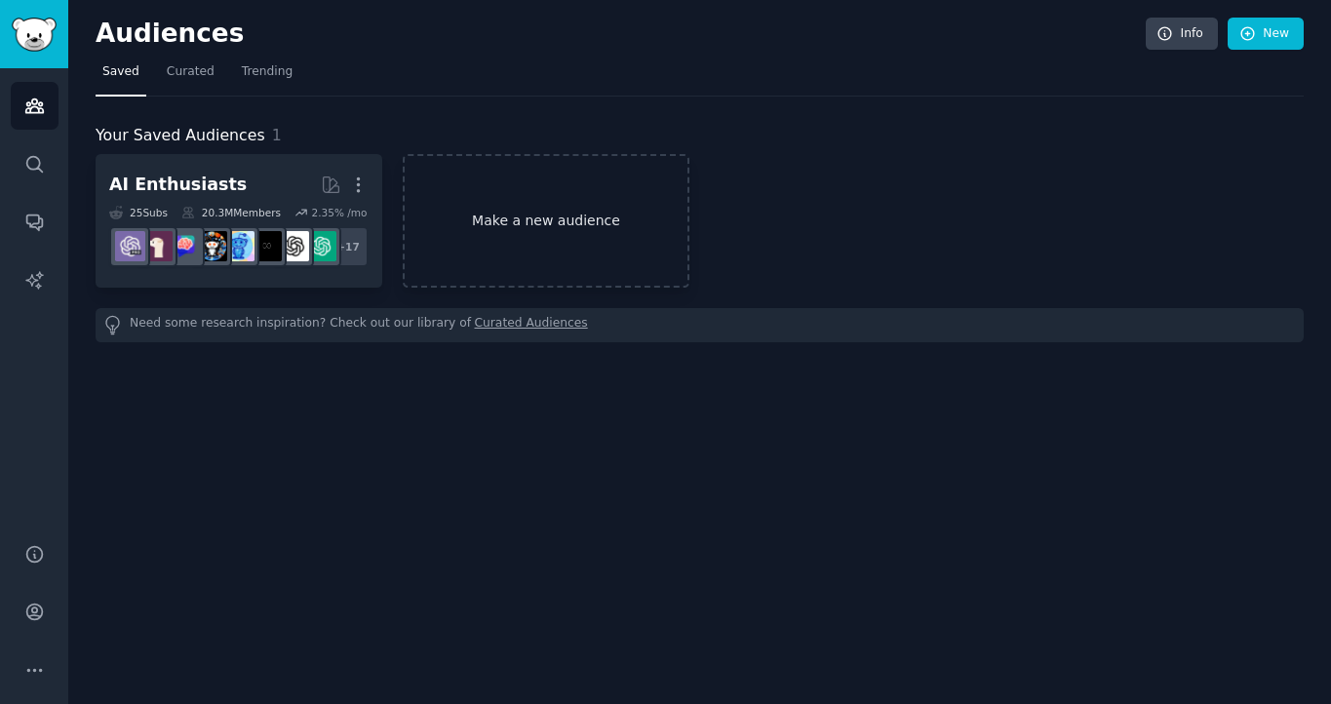
click at [554, 275] on link "Make a new audience" at bounding box center [546, 221] width 287 height 134
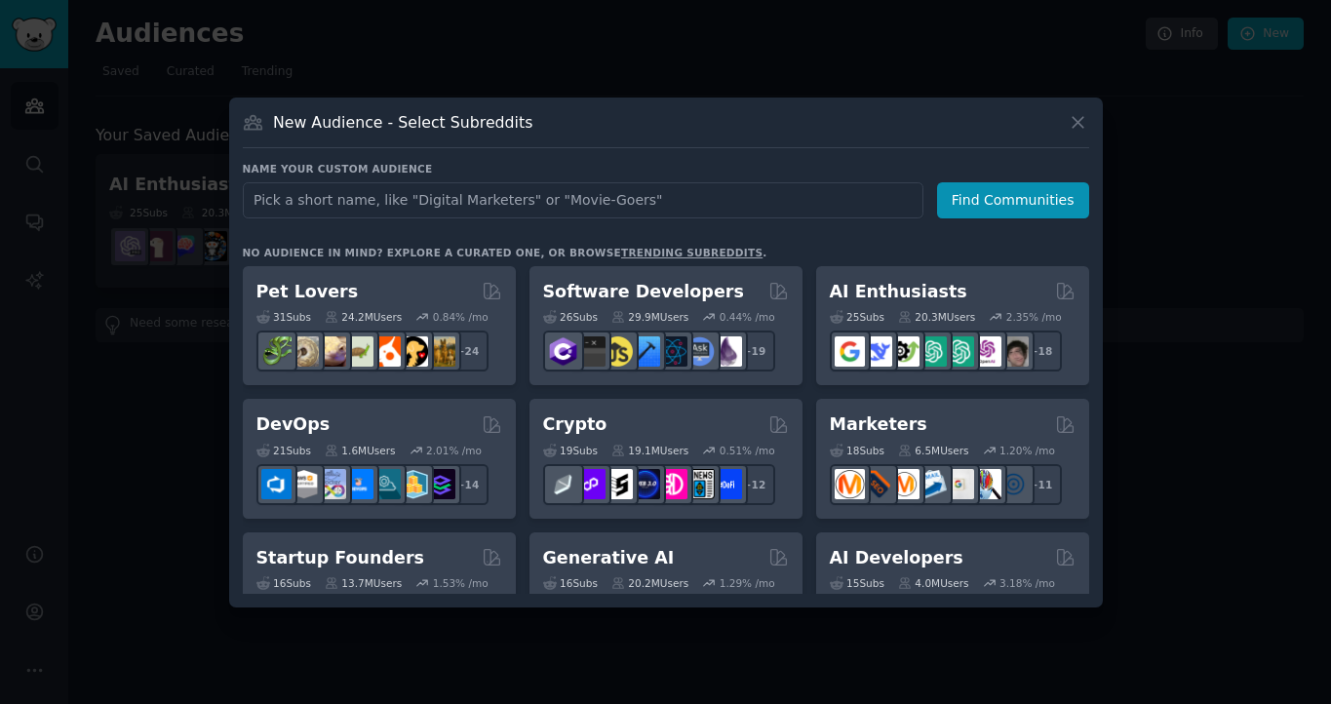
click at [529, 208] on input "text" at bounding box center [583, 200] width 681 height 36
click at [157, 430] on div at bounding box center [665, 352] width 1331 height 704
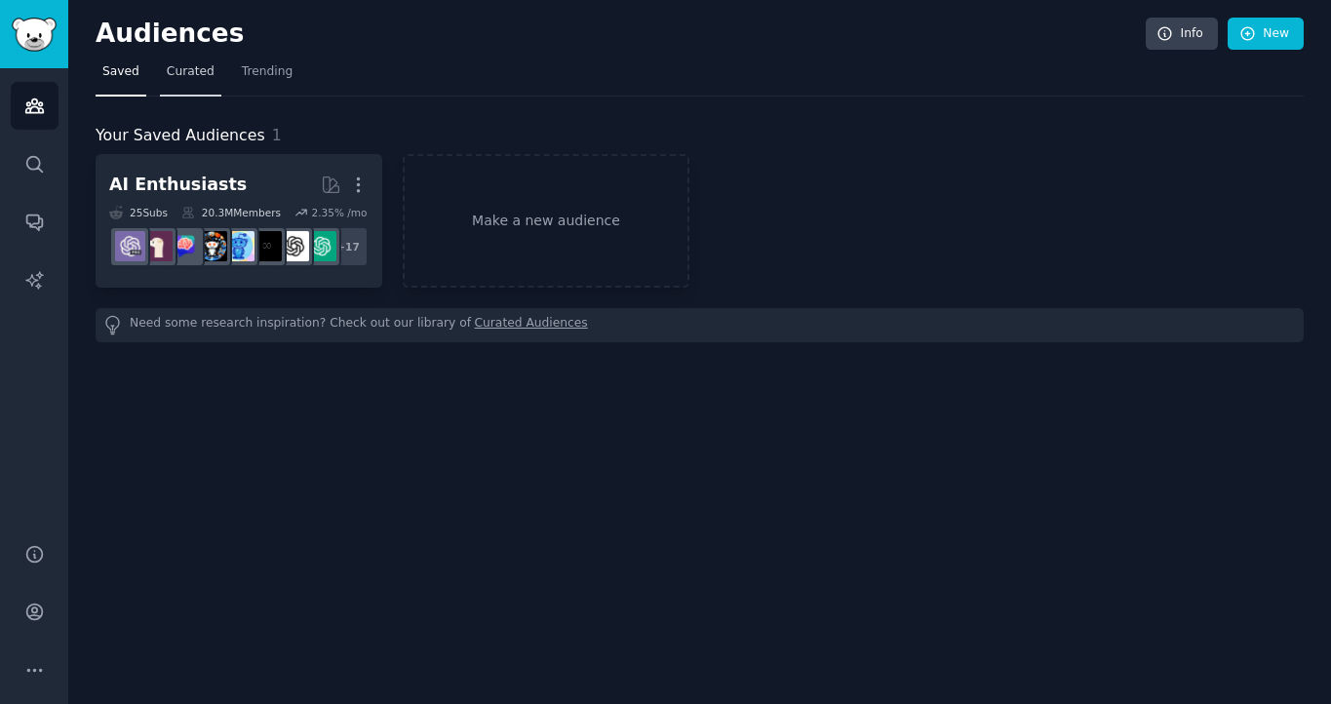
click at [210, 79] on span "Curated" at bounding box center [191, 72] width 48 height 18
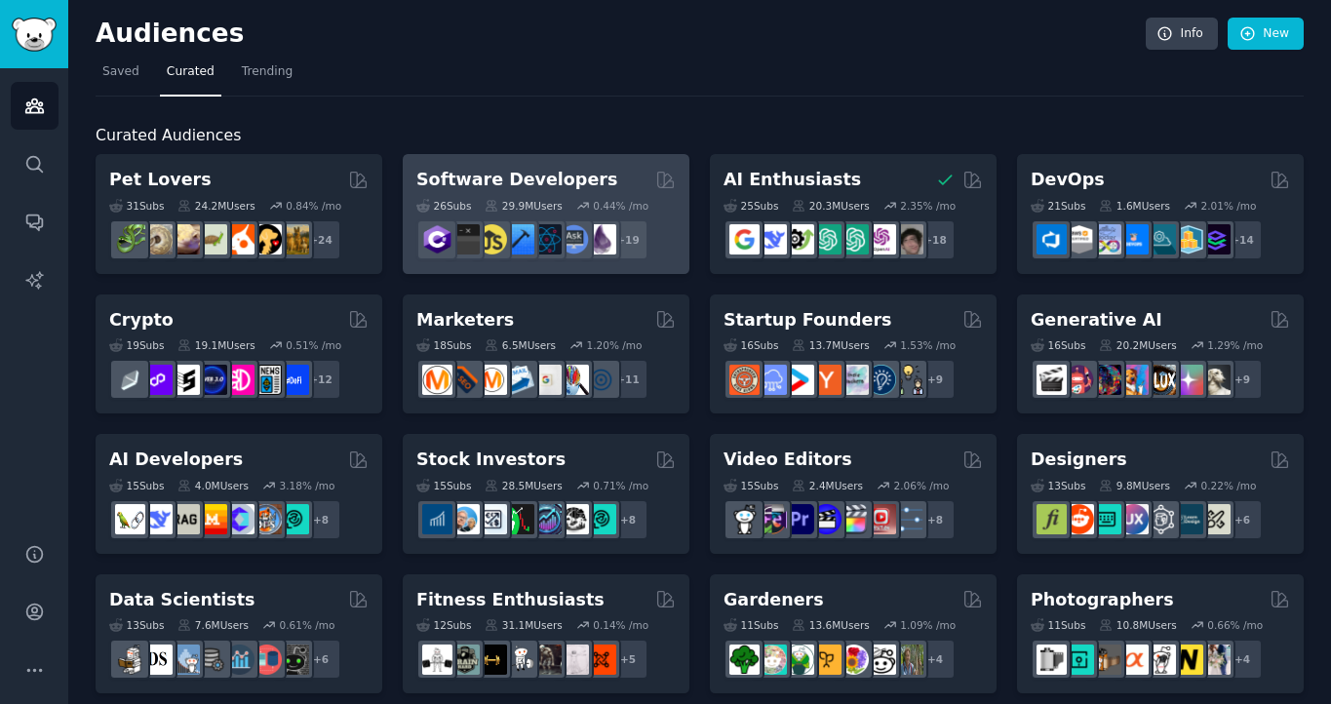
click at [566, 207] on div "26 Sub s 29.9M Users 0.44 % /mo" at bounding box center [545, 206] width 259 height 14
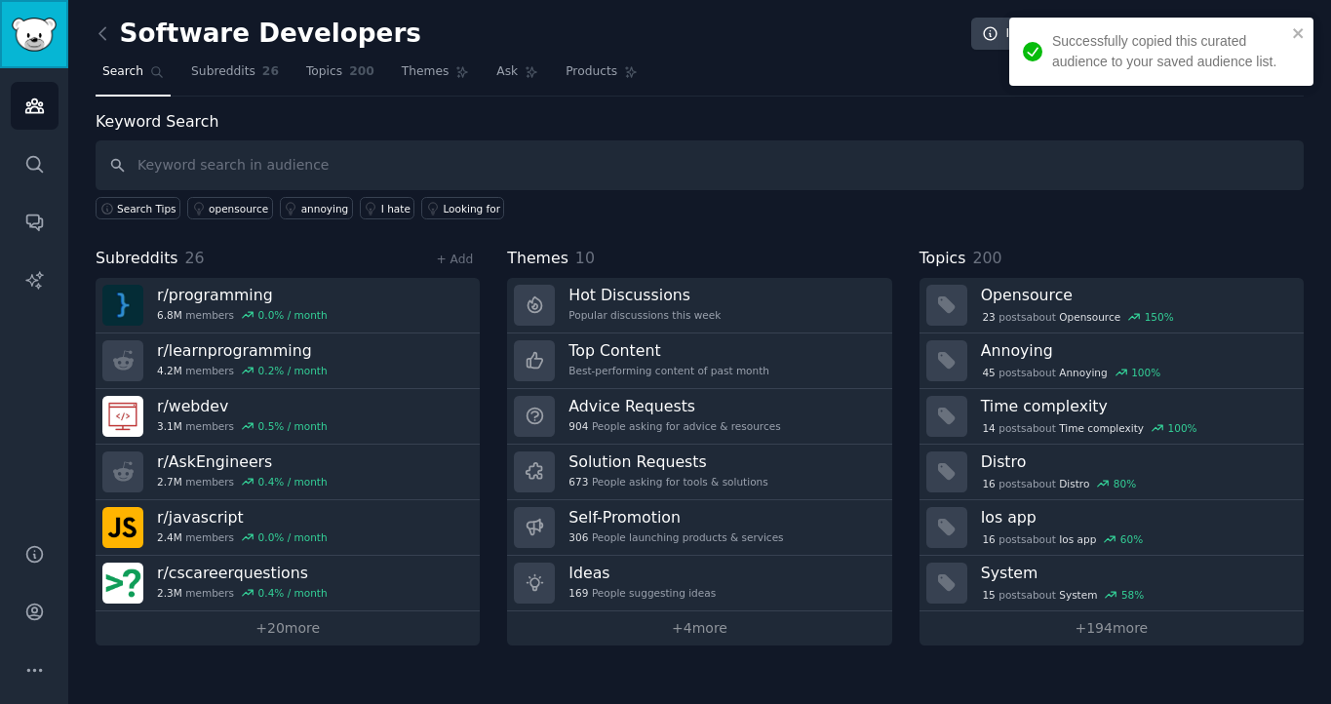
click at [44, 40] on img "Sidebar" at bounding box center [34, 35] width 45 height 34
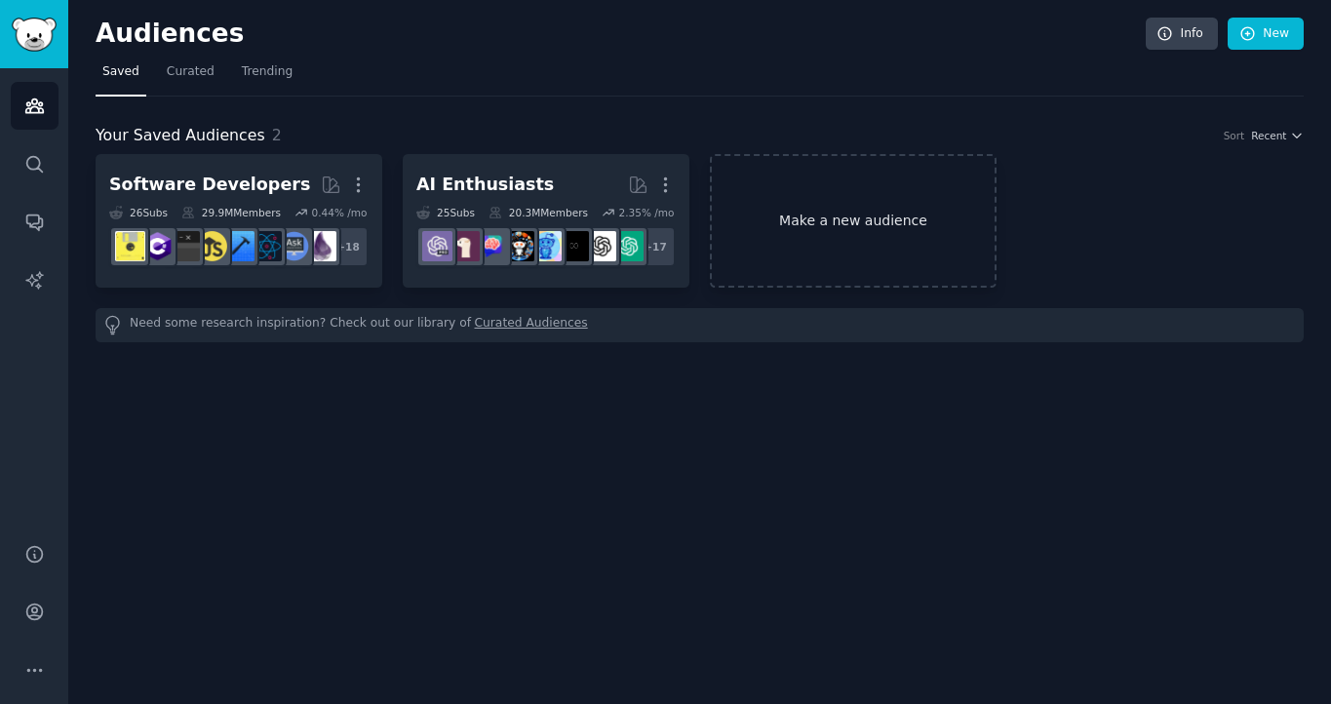
click at [829, 221] on link "Make a new audience" at bounding box center [853, 221] width 287 height 134
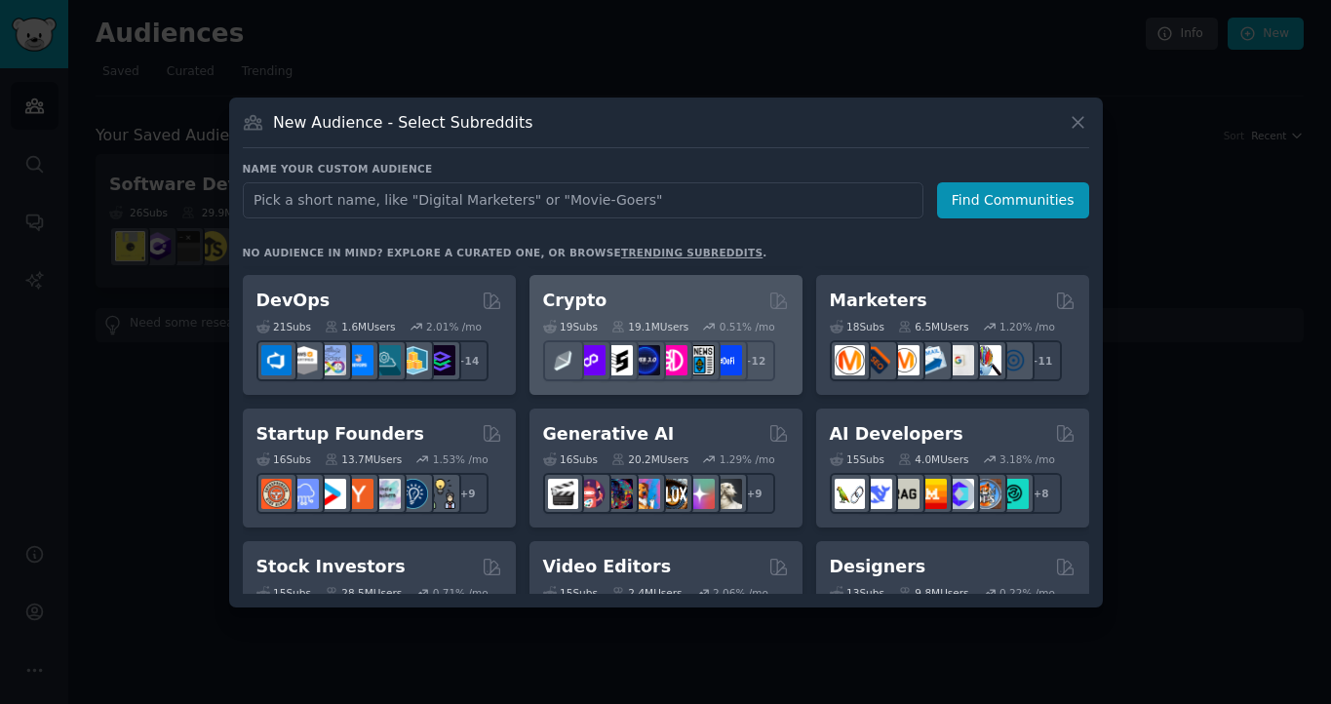
scroll to position [147, 0]
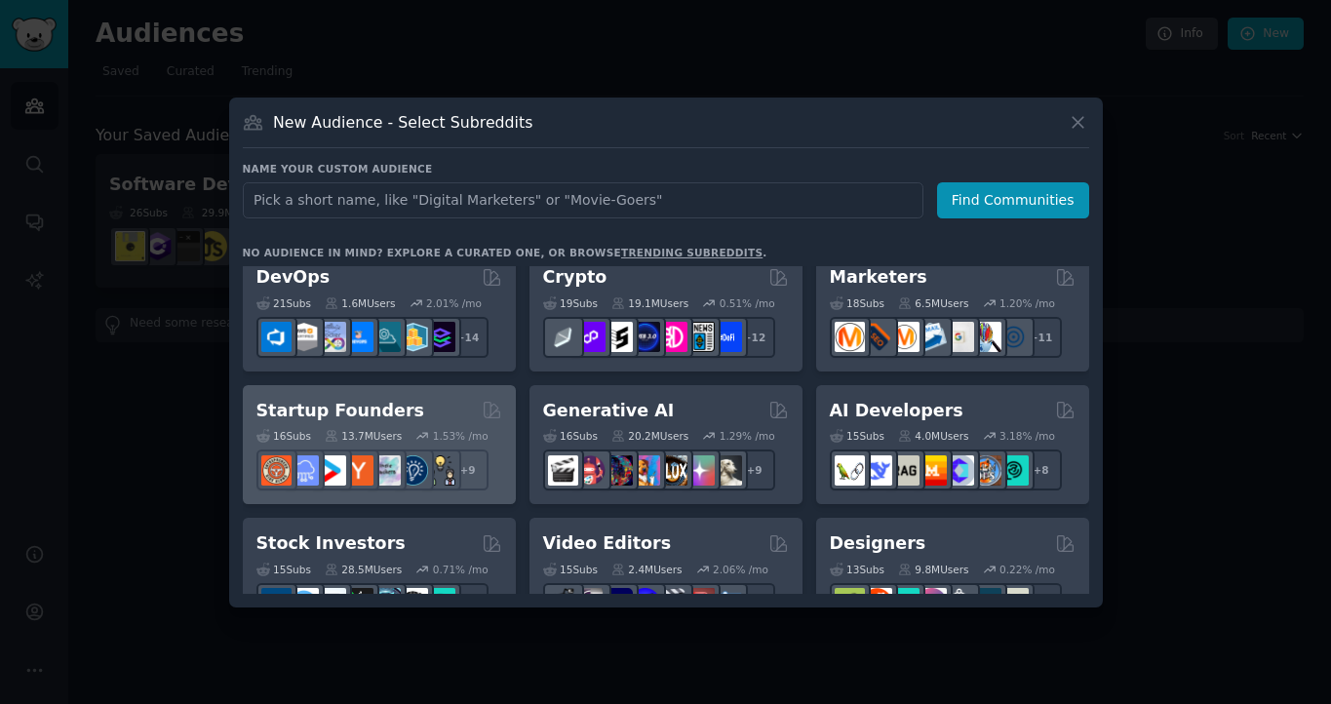
click at [422, 409] on div "Startup Founders Curated by GummySearch" at bounding box center [379, 411] width 246 height 24
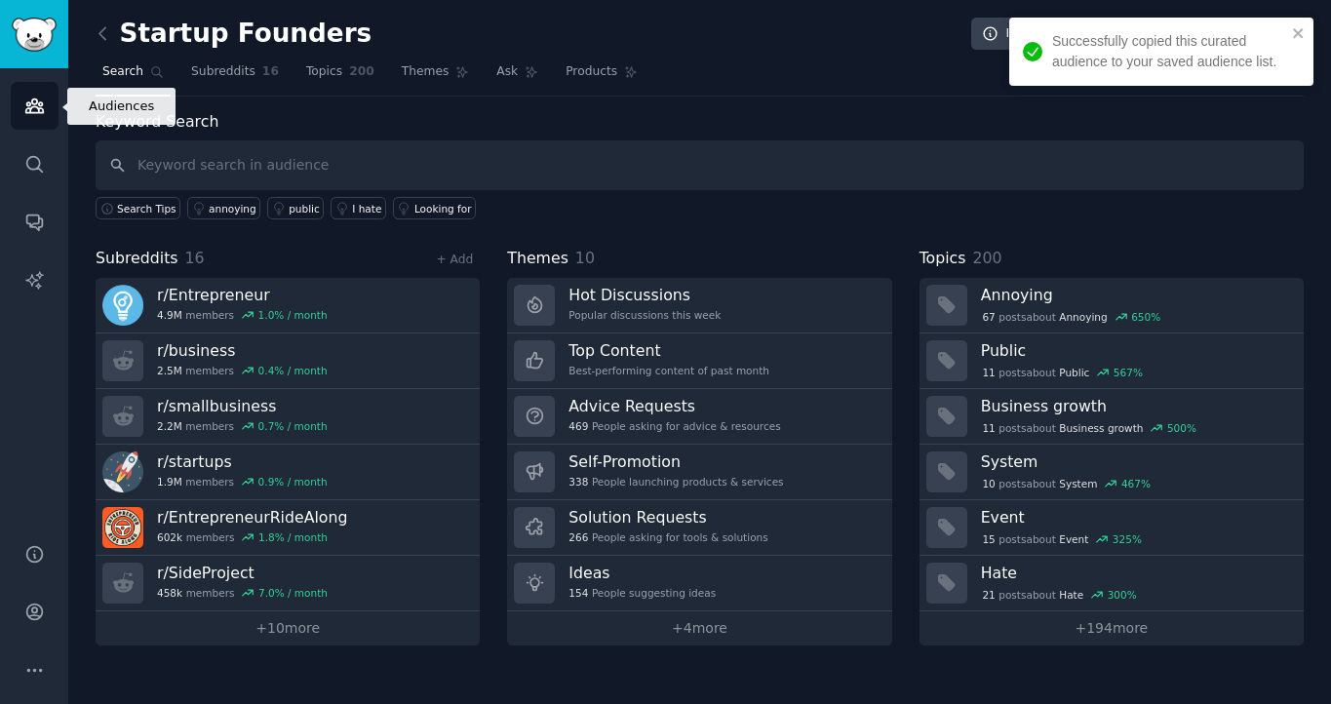
click at [43, 102] on icon "Sidebar" at bounding box center [34, 106] width 20 height 20
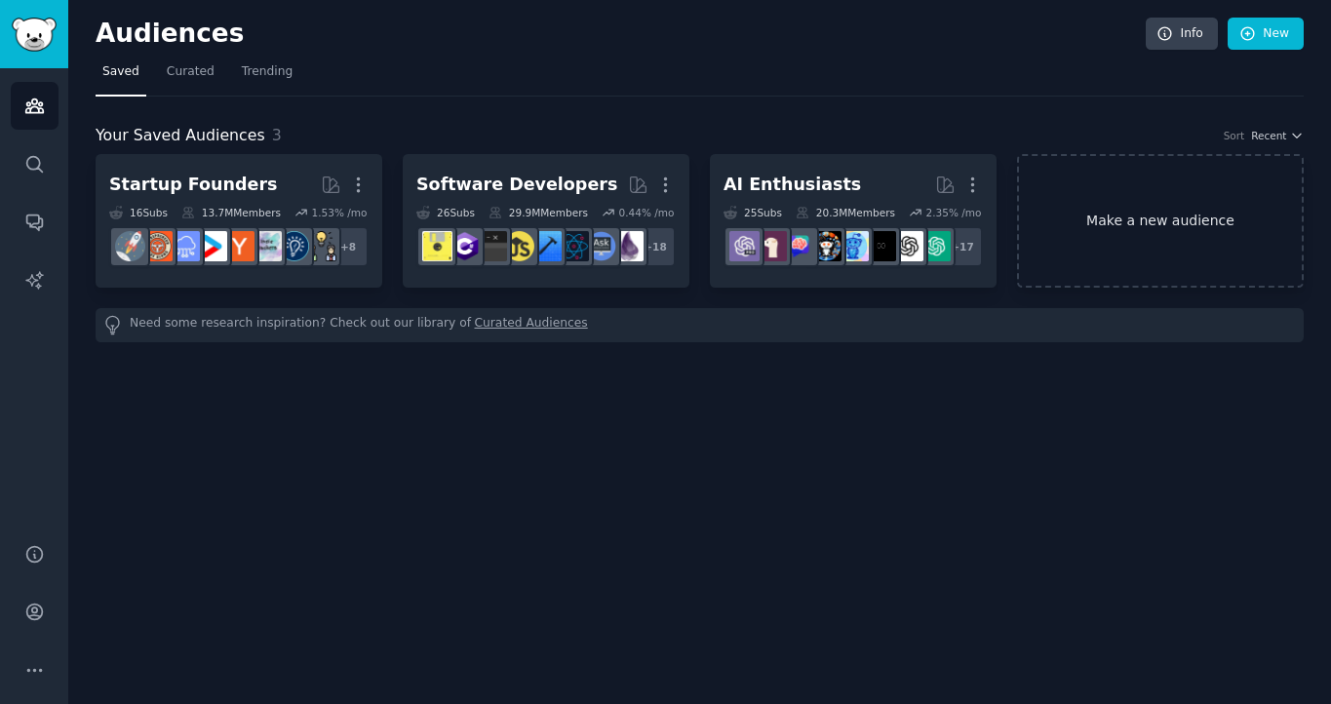
click at [1130, 238] on link "Make a new audience" at bounding box center [1160, 221] width 287 height 134
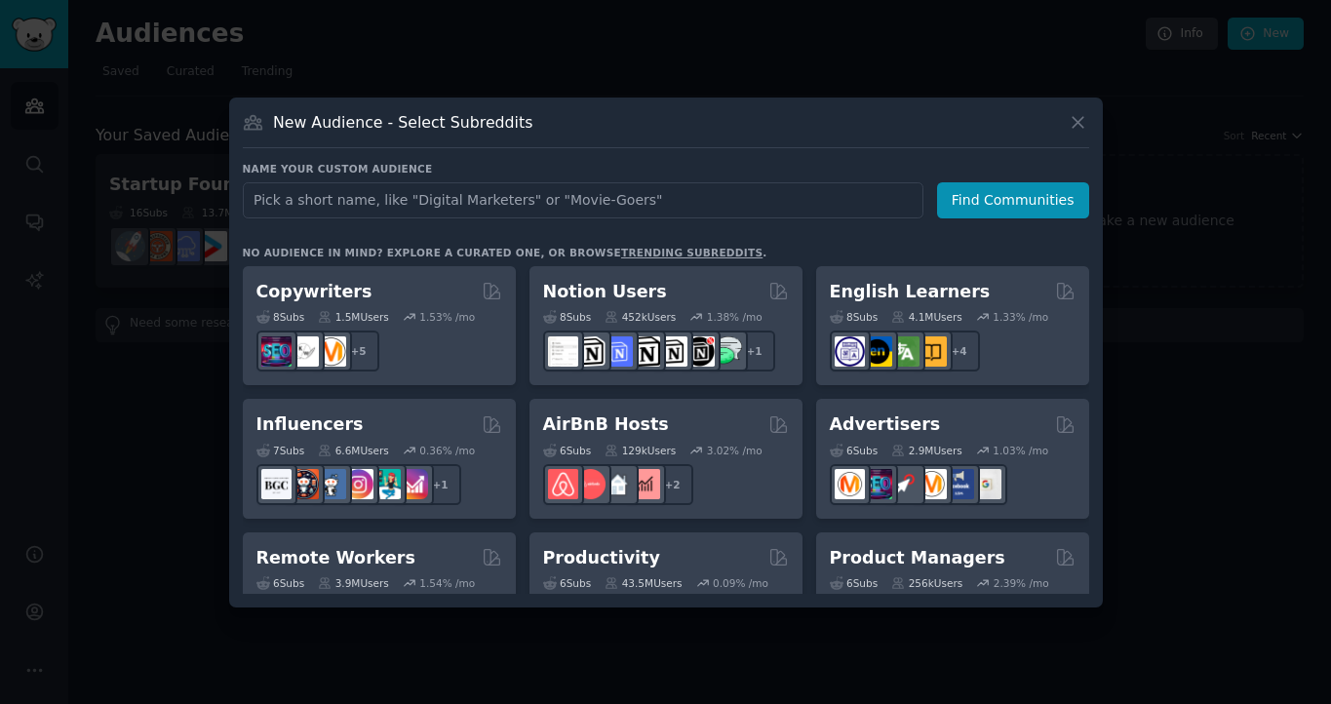
scroll to position [1226, 0]
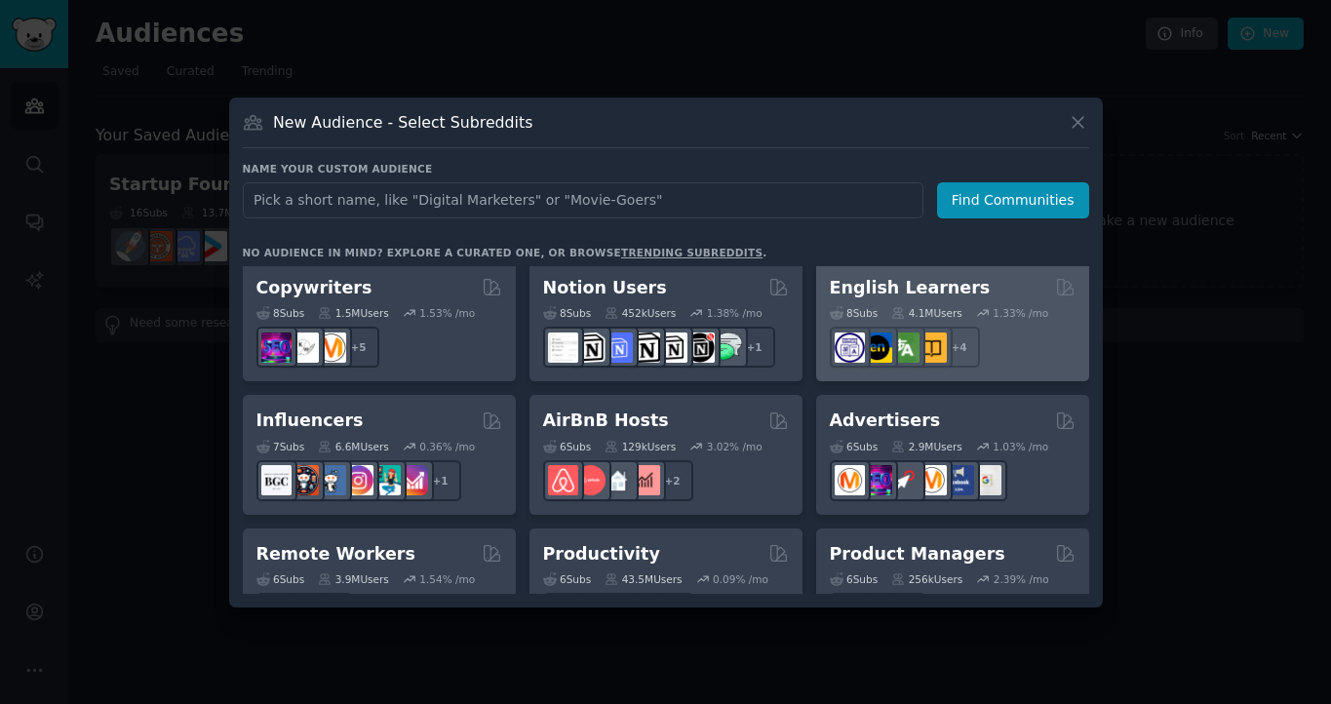
click at [901, 299] on div "8 Sub s 4.1M Users 1.33 % /mo r/languagelearning + 4" at bounding box center [953, 333] width 246 height 68
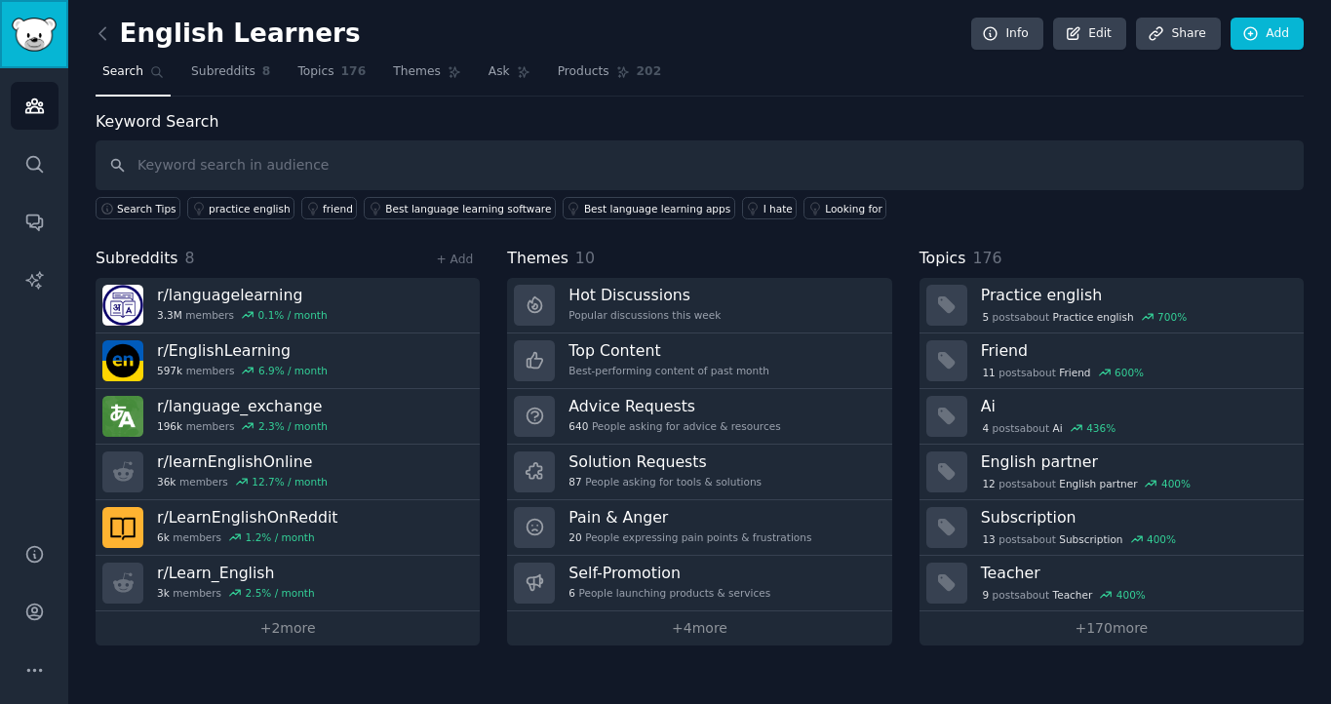
click at [41, 44] on img "Sidebar" at bounding box center [34, 35] width 45 height 34
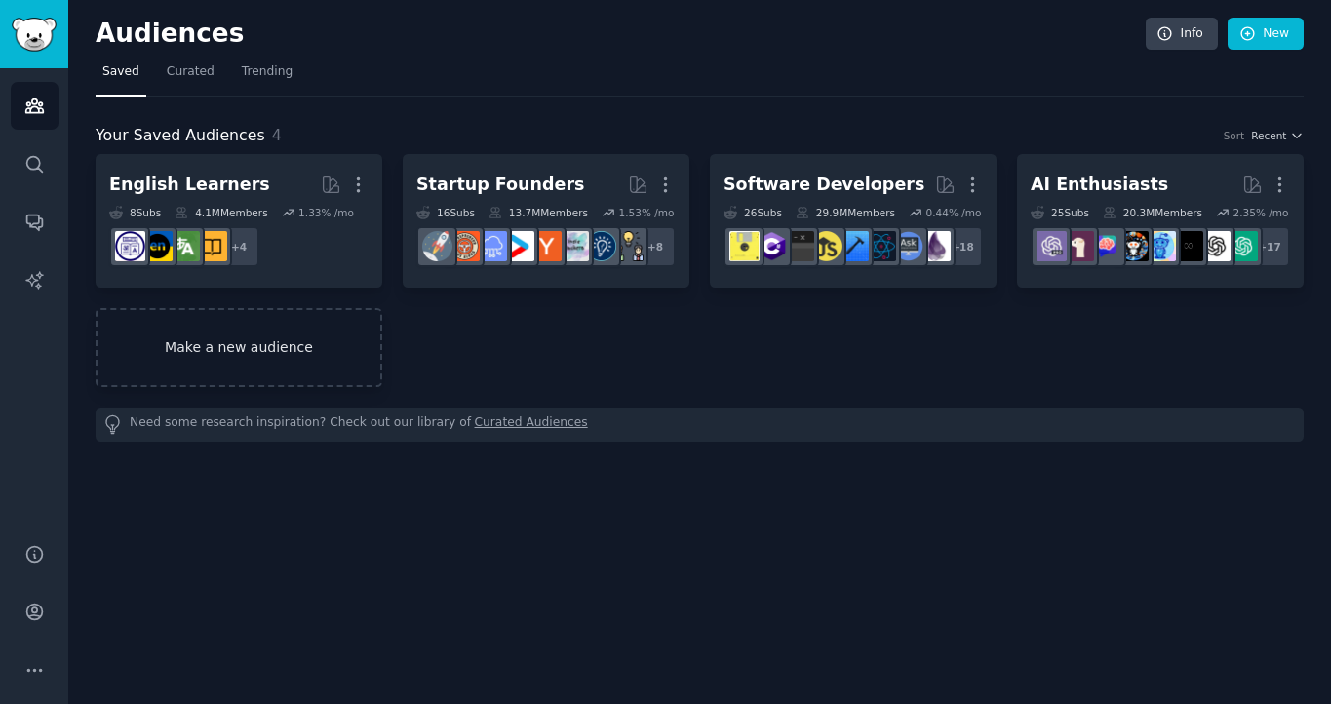
click at [320, 350] on link "Make a new audience" at bounding box center [239, 347] width 287 height 79
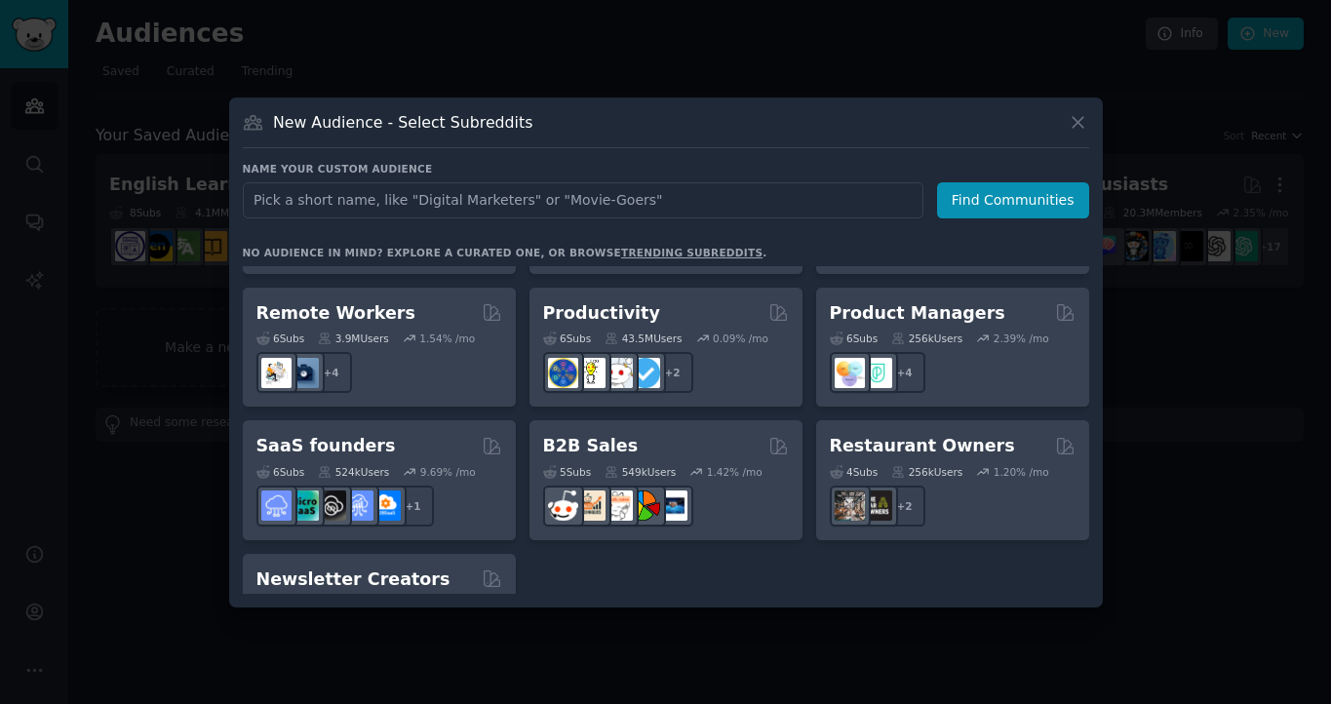
scroll to position [1457, 0]
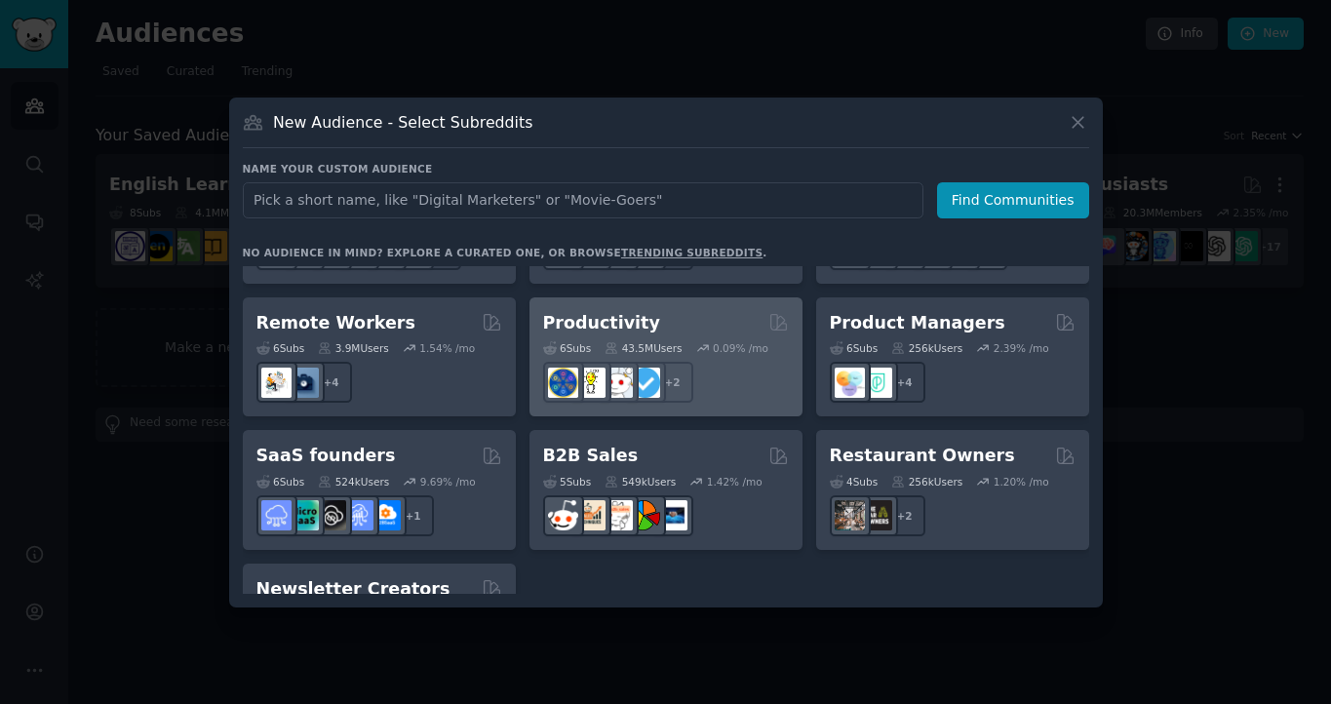
click at [617, 334] on div "6 Sub s 43.5M Users 0.09 % /mo r/lifehacks + 2" at bounding box center [666, 368] width 246 height 68
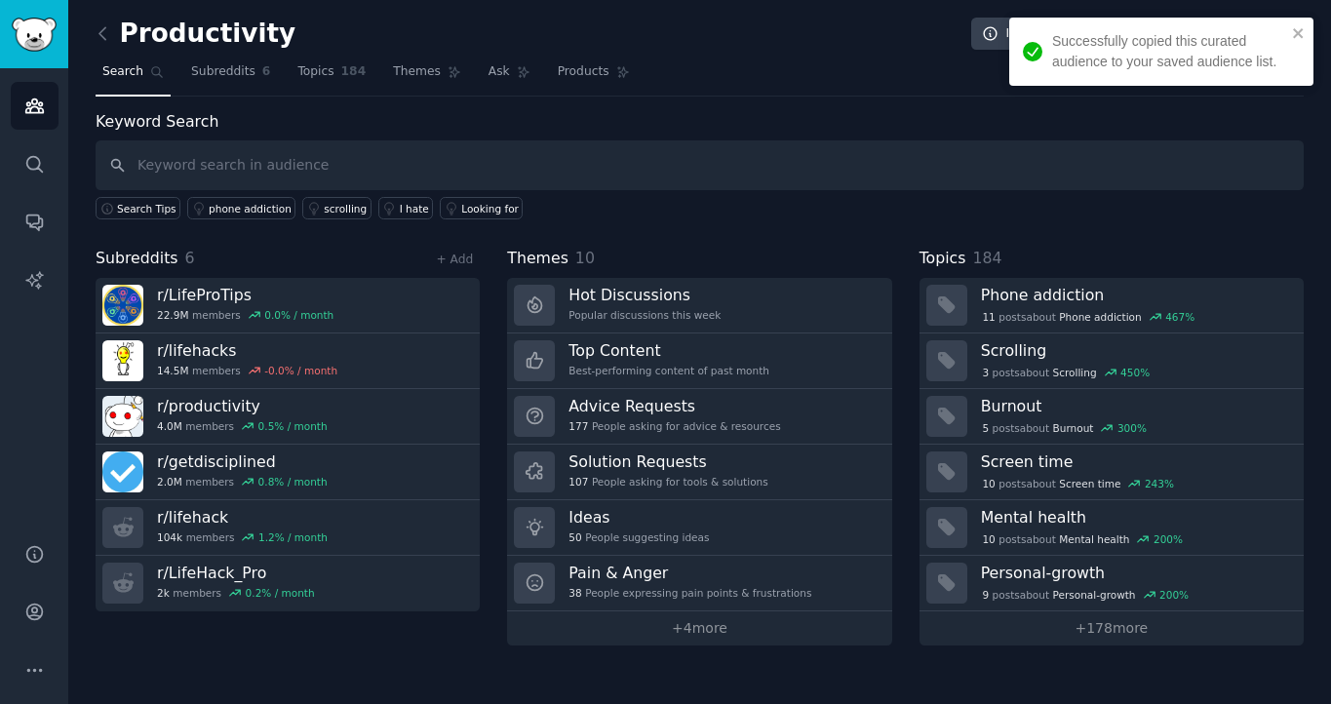
click at [180, 40] on h2 "Productivity" at bounding box center [196, 34] width 200 height 31
click at [47, 26] on img "Sidebar" at bounding box center [34, 35] width 45 height 34
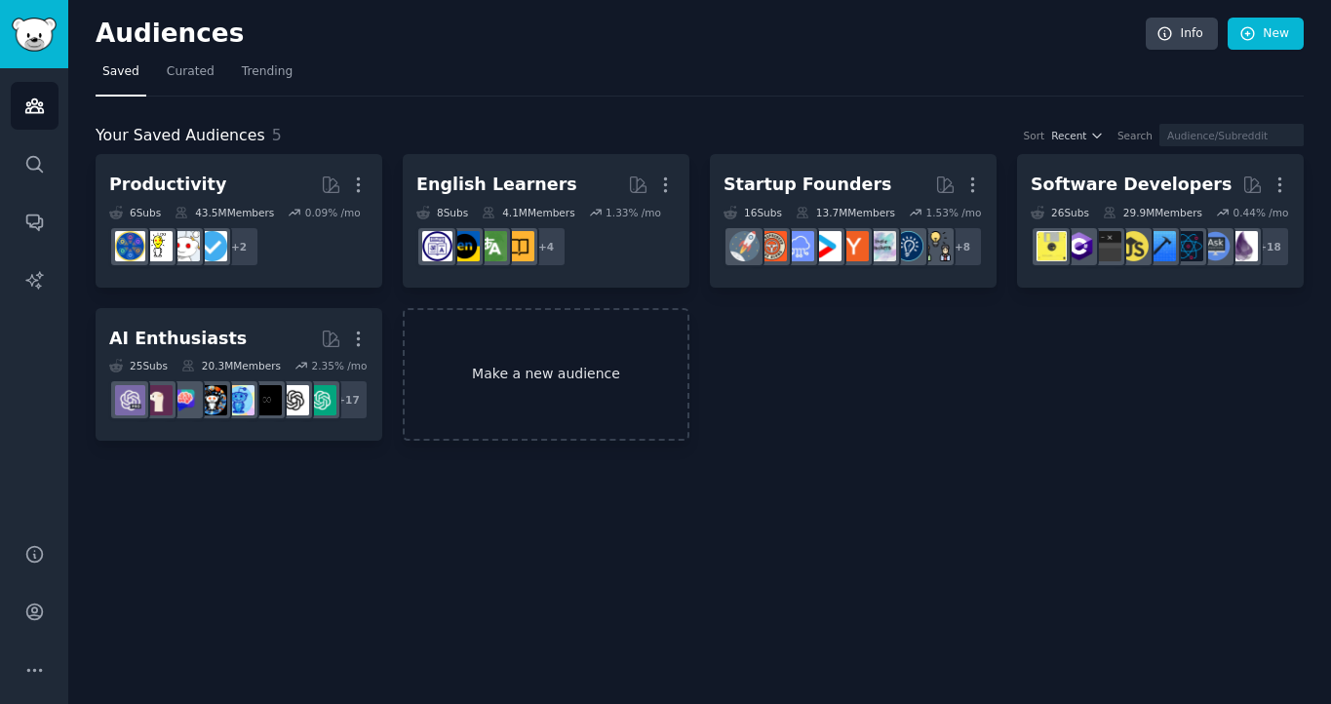
click at [543, 387] on link "Make a new audience" at bounding box center [546, 375] width 287 height 134
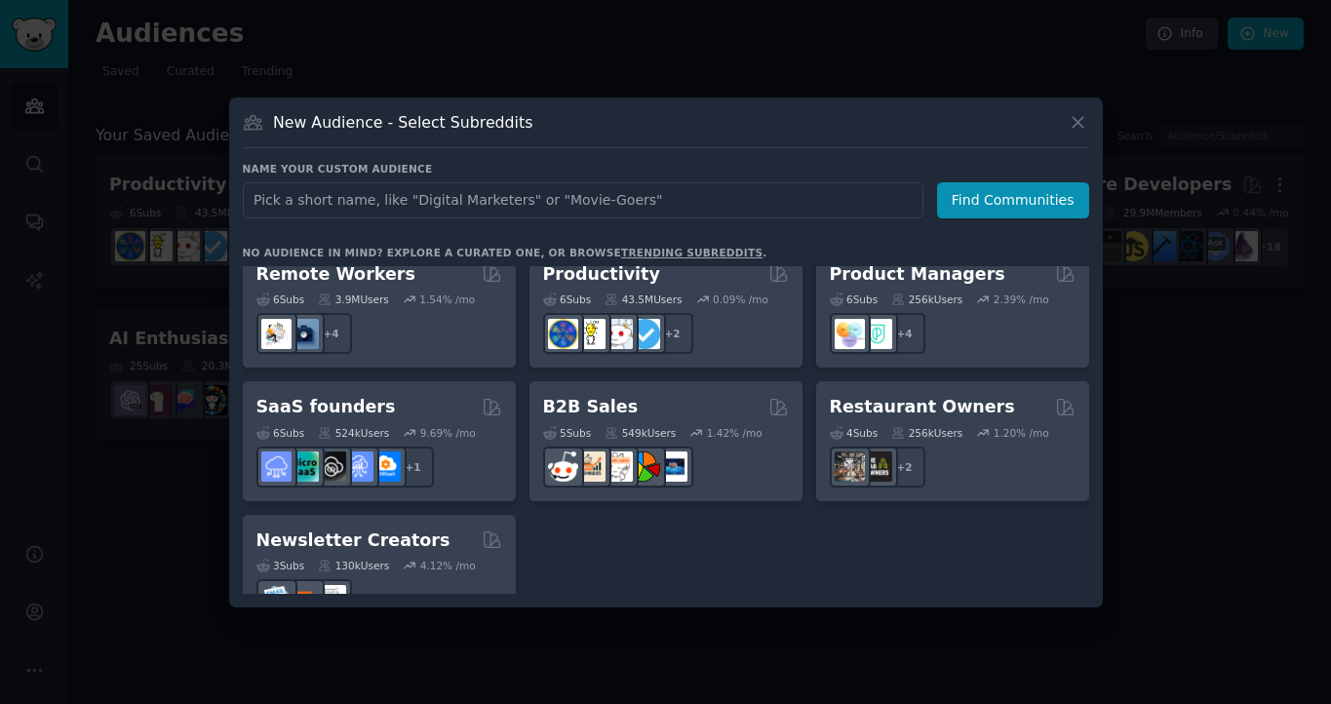
scroll to position [1522, 0]
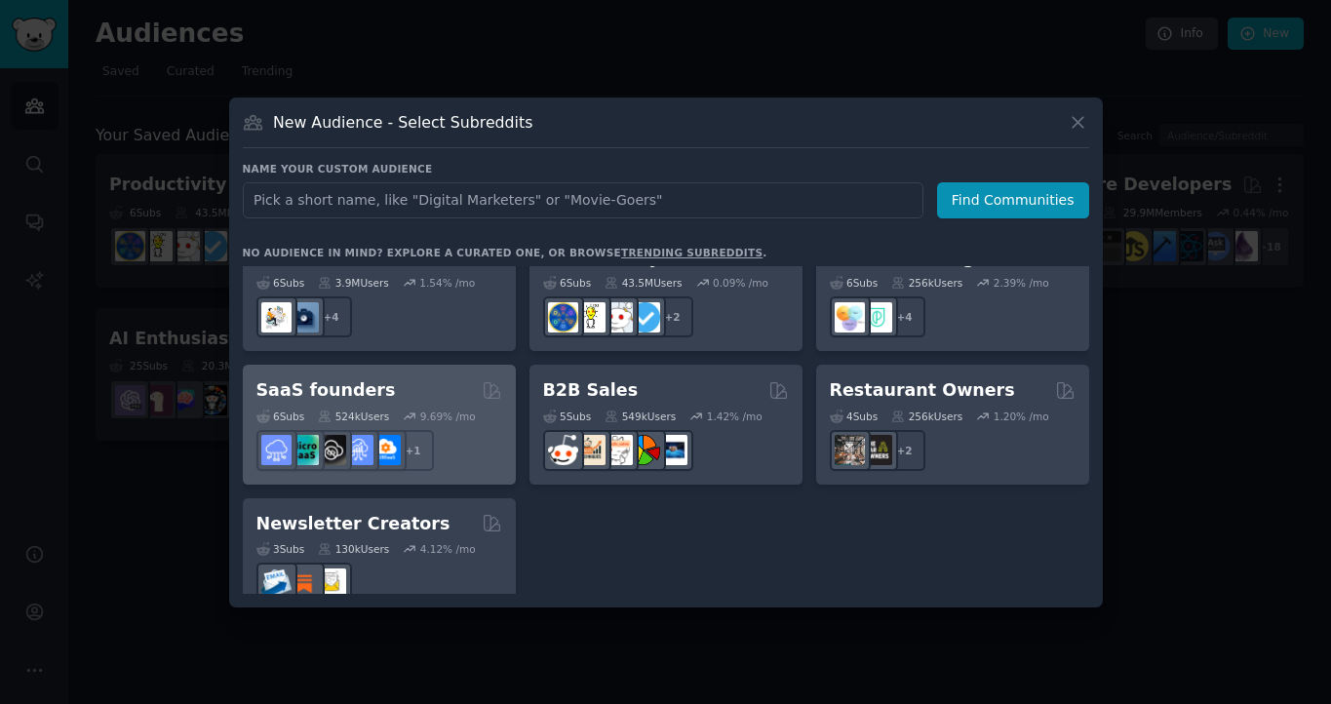
click at [450, 403] on div "6 Sub s 524k Users 9.69 % /mo + 1" at bounding box center [379, 437] width 246 height 68
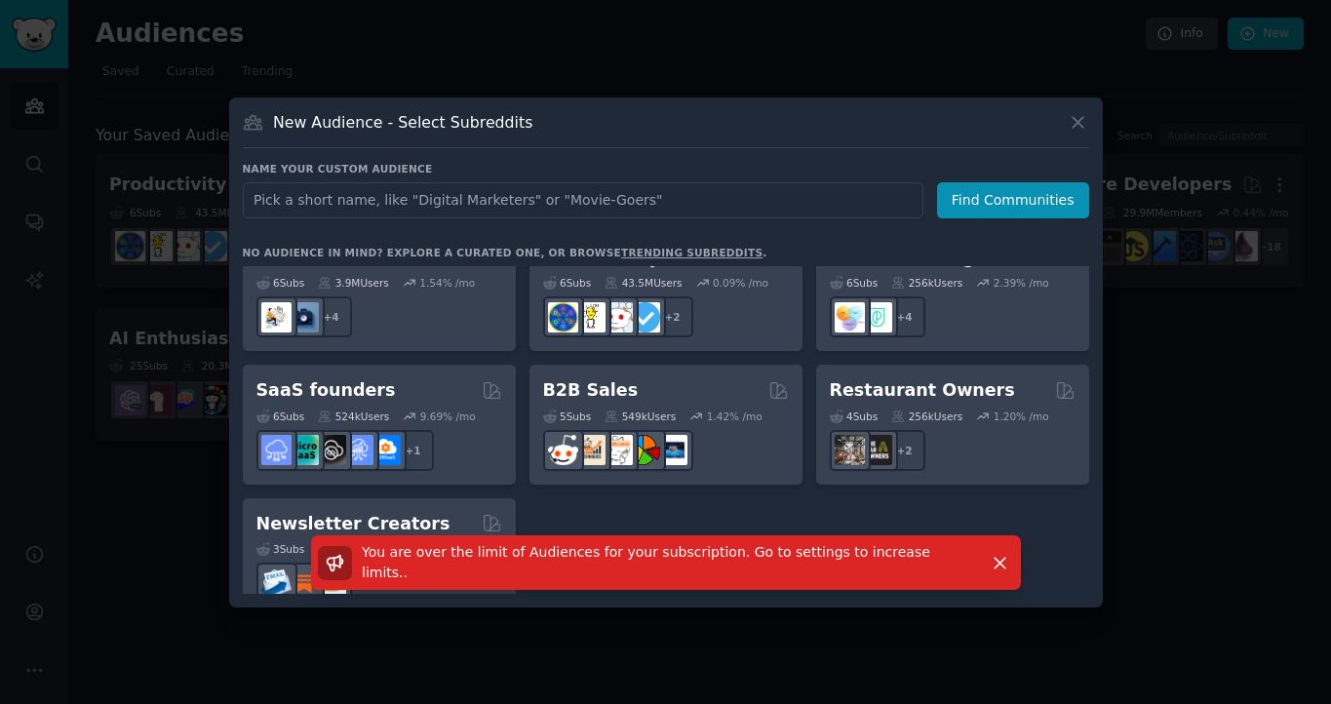
click at [1167, 494] on div at bounding box center [665, 352] width 1331 height 704
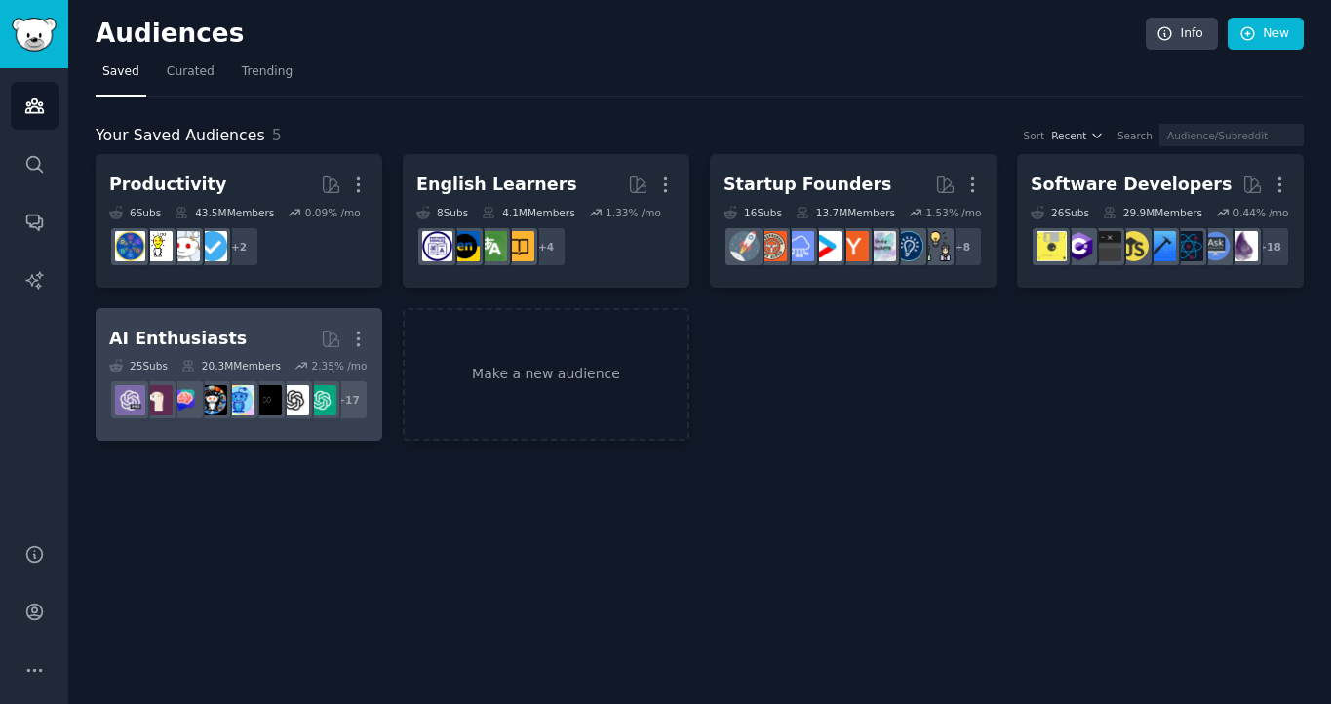
click at [267, 333] on h2 "AI Enthusiasts Curated by GummySearch More" at bounding box center [238, 339] width 259 height 34
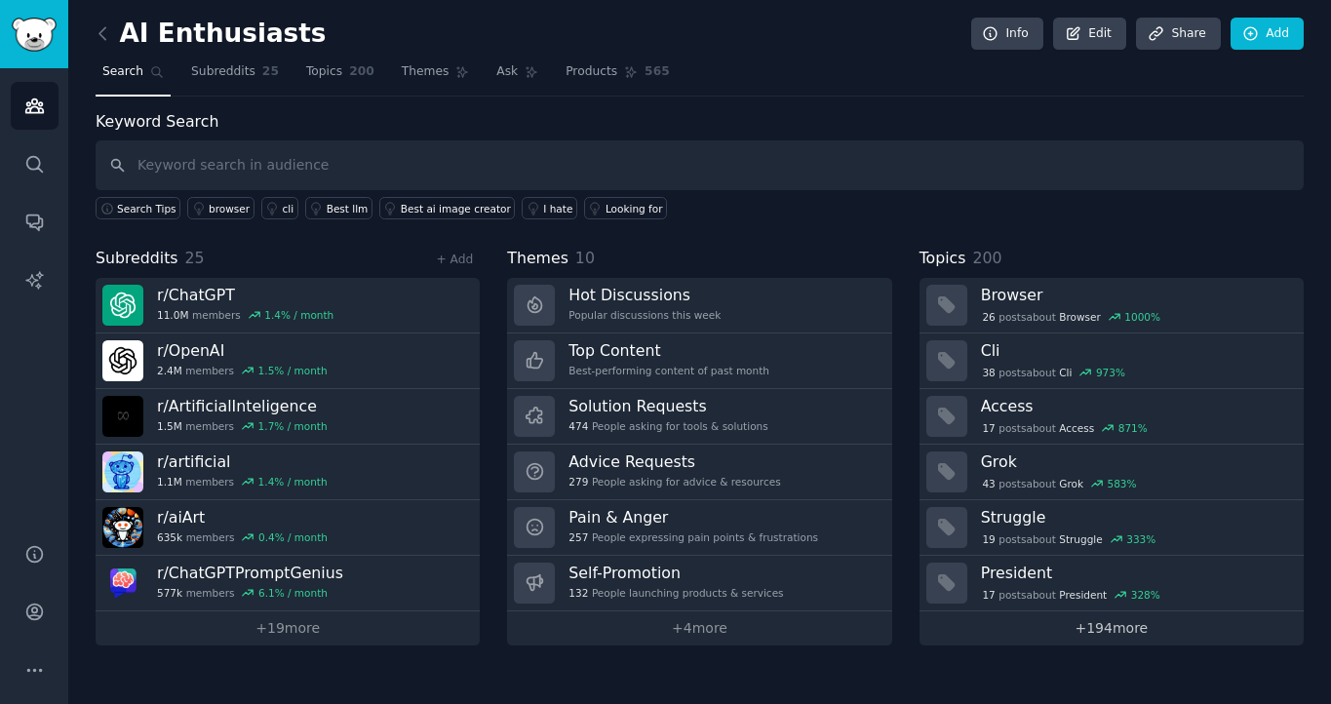
click at [1082, 629] on link "+ 194 more" at bounding box center [1112, 628] width 384 height 34
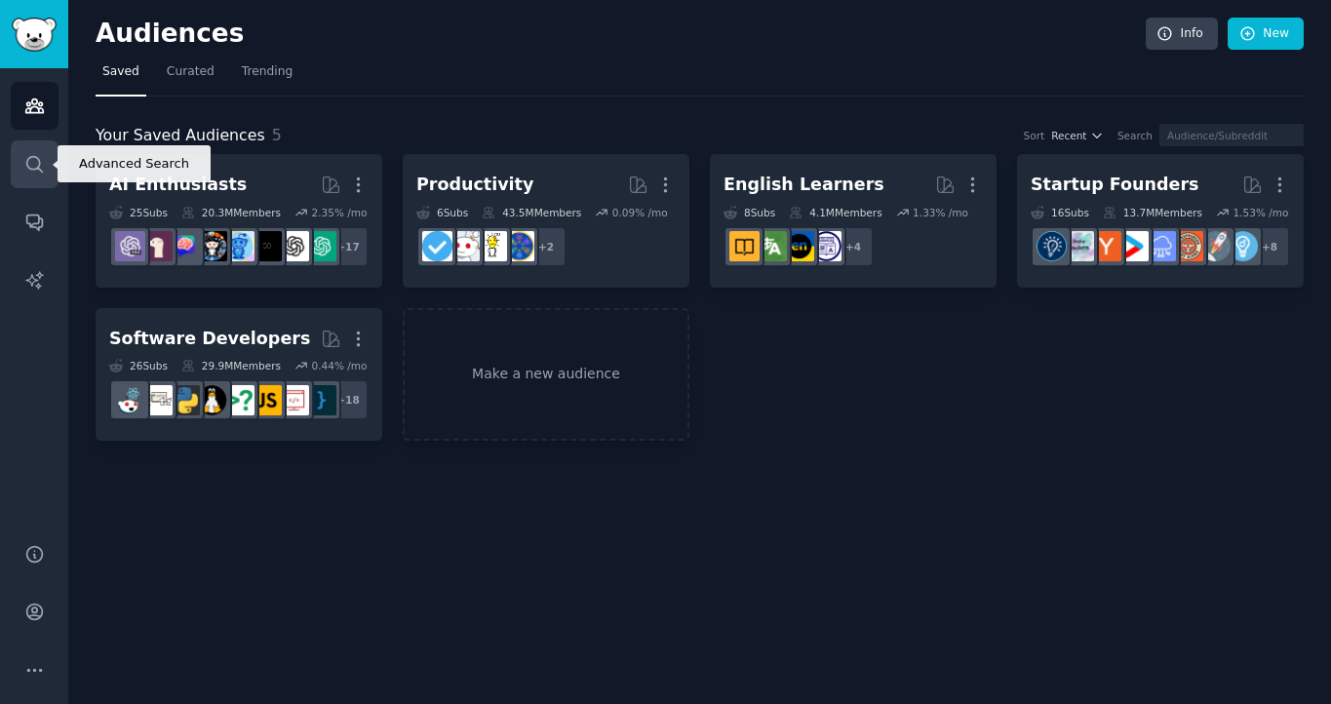
click at [31, 169] on icon "Sidebar" at bounding box center [34, 164] width 16 height 16
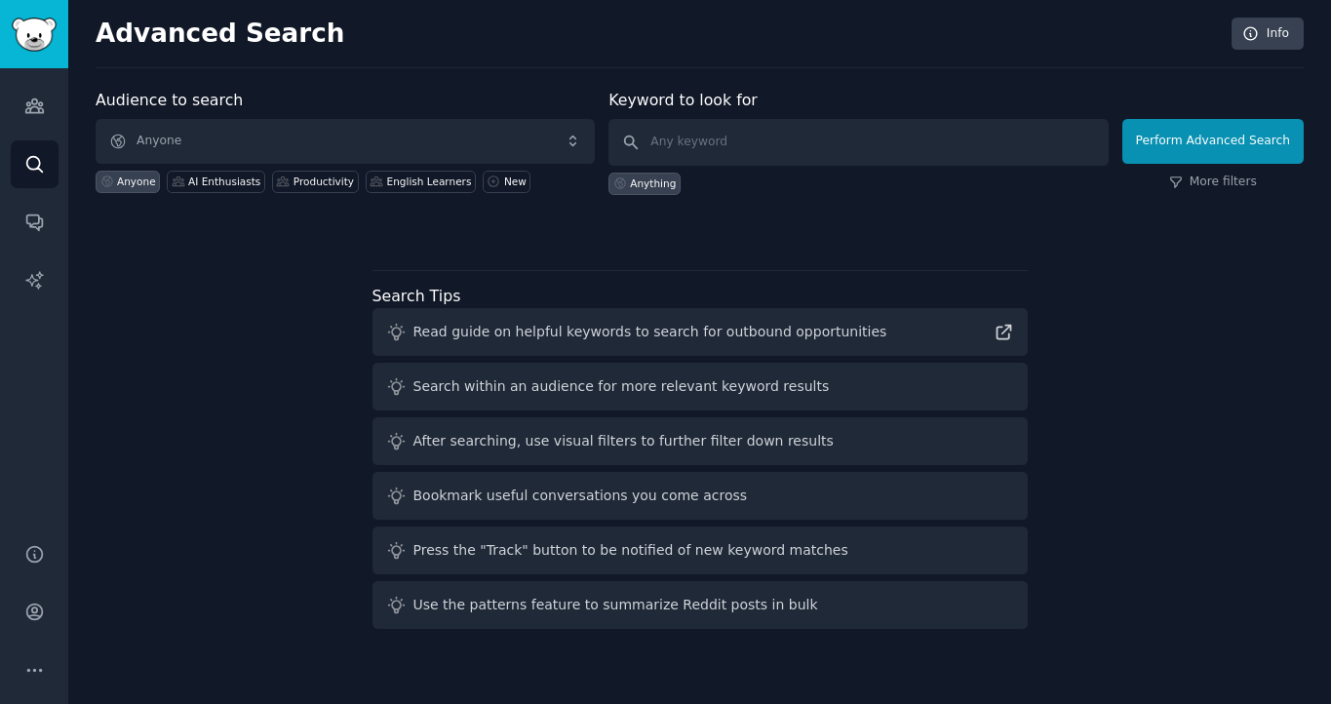
click at [59, 100] on div "Audiences Search Conversations AI Reports" at bounding box center [34, 293] width 68 height 451
click at [40, 101] on icon "Sidebar" at bounding box center [34, 106] width 20 height 20
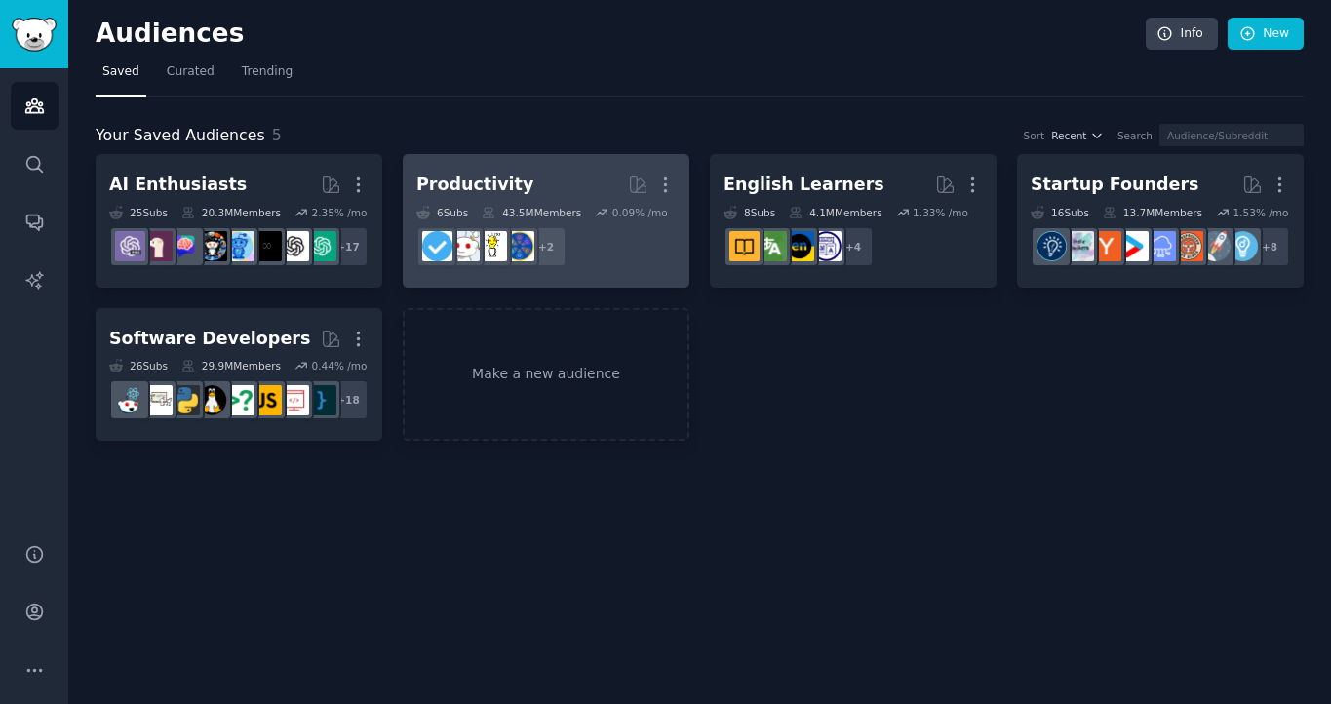
click at [478, 202] on div "Productivity More 6 Sub s 43.5M Members 0.09 % /mo + 2" at bounding box center [545, 221] width 259 height 106
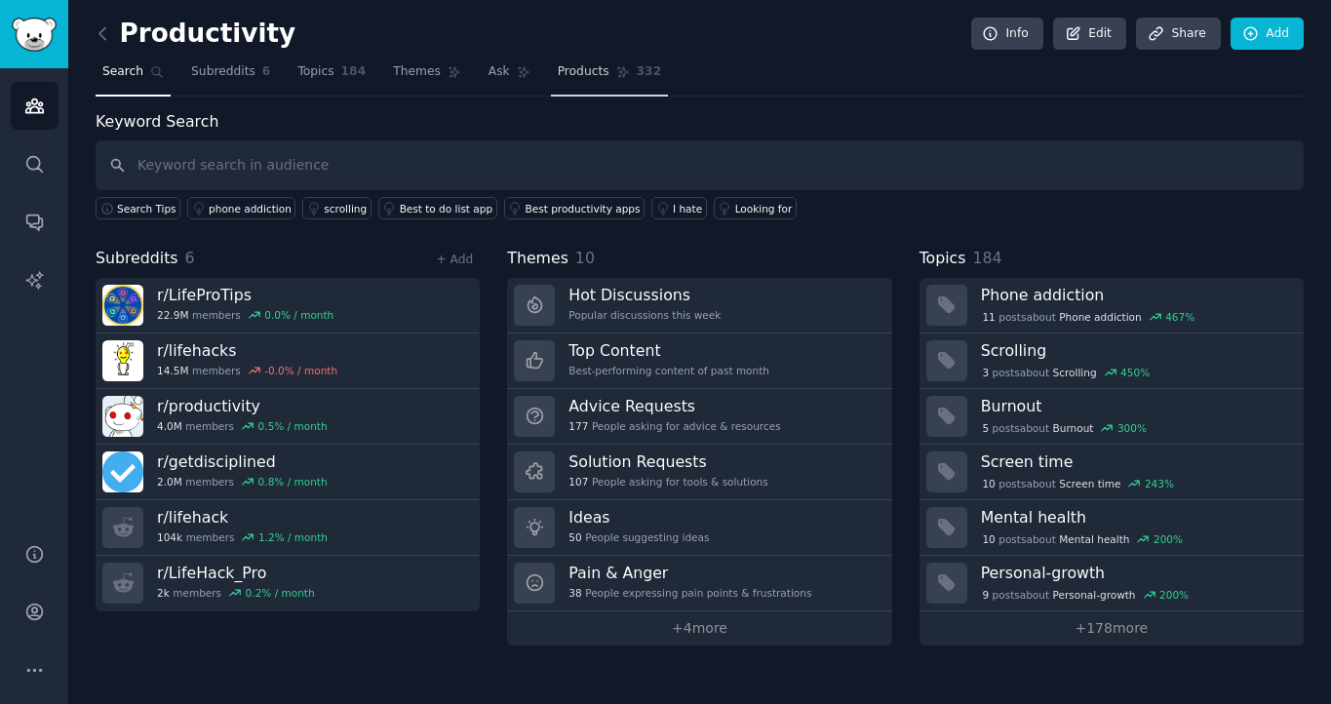
click at [565, 67] on span "Products" at bounding box center [584, 72] width 52 height 18
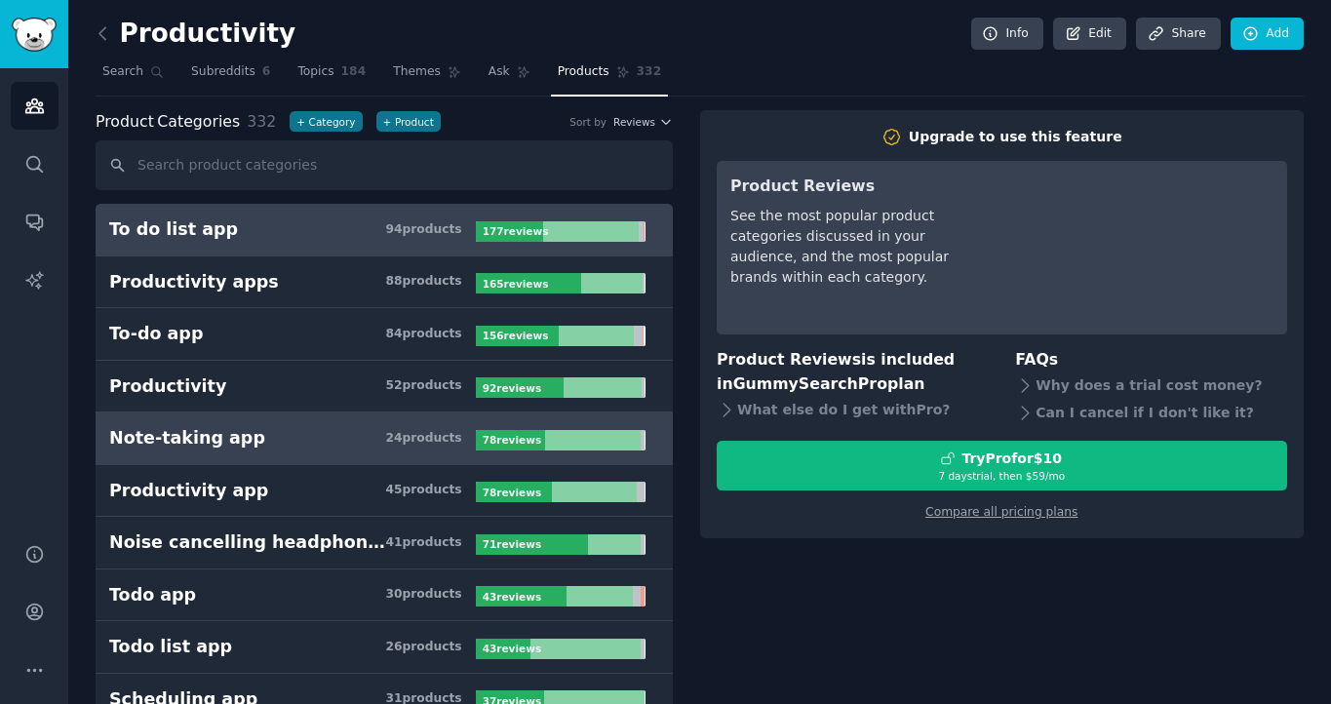
click at [387, 427] on h3 "Note-taking app 24 product s" at bounding box center [292, 438] width 367 height 24
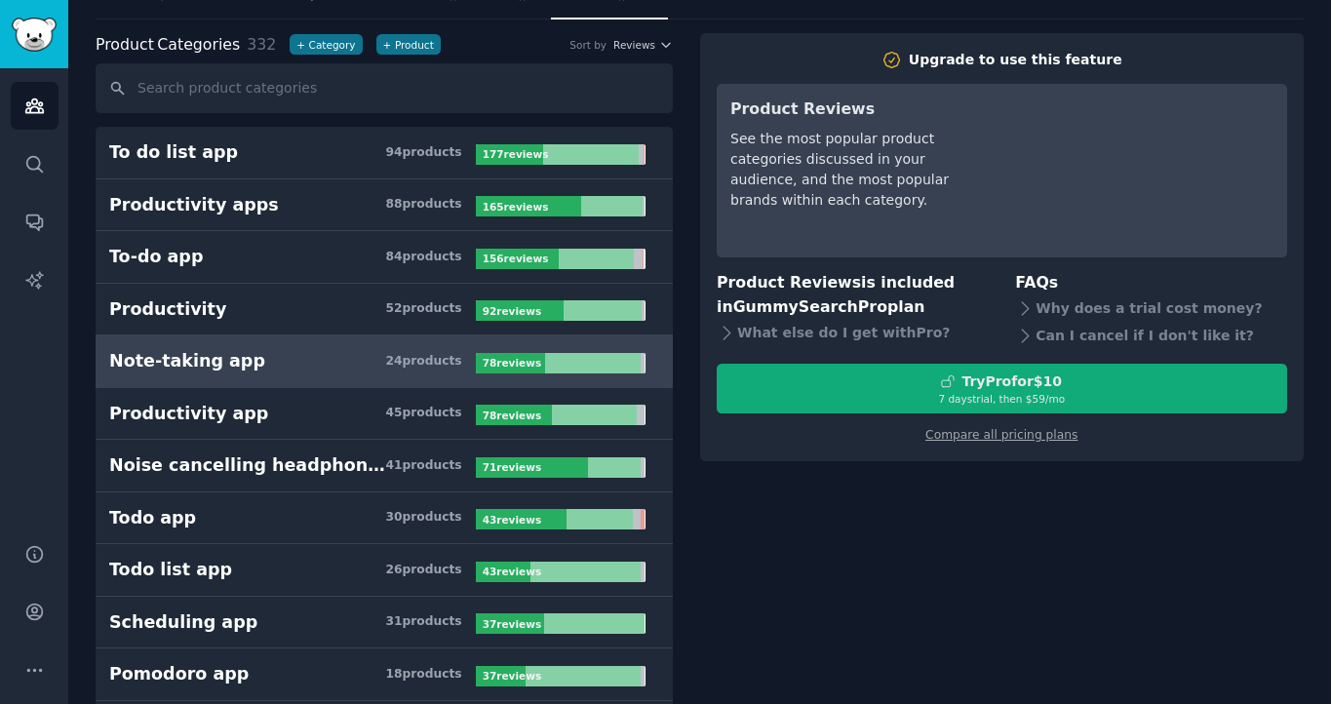
scroll to position [42, 0]
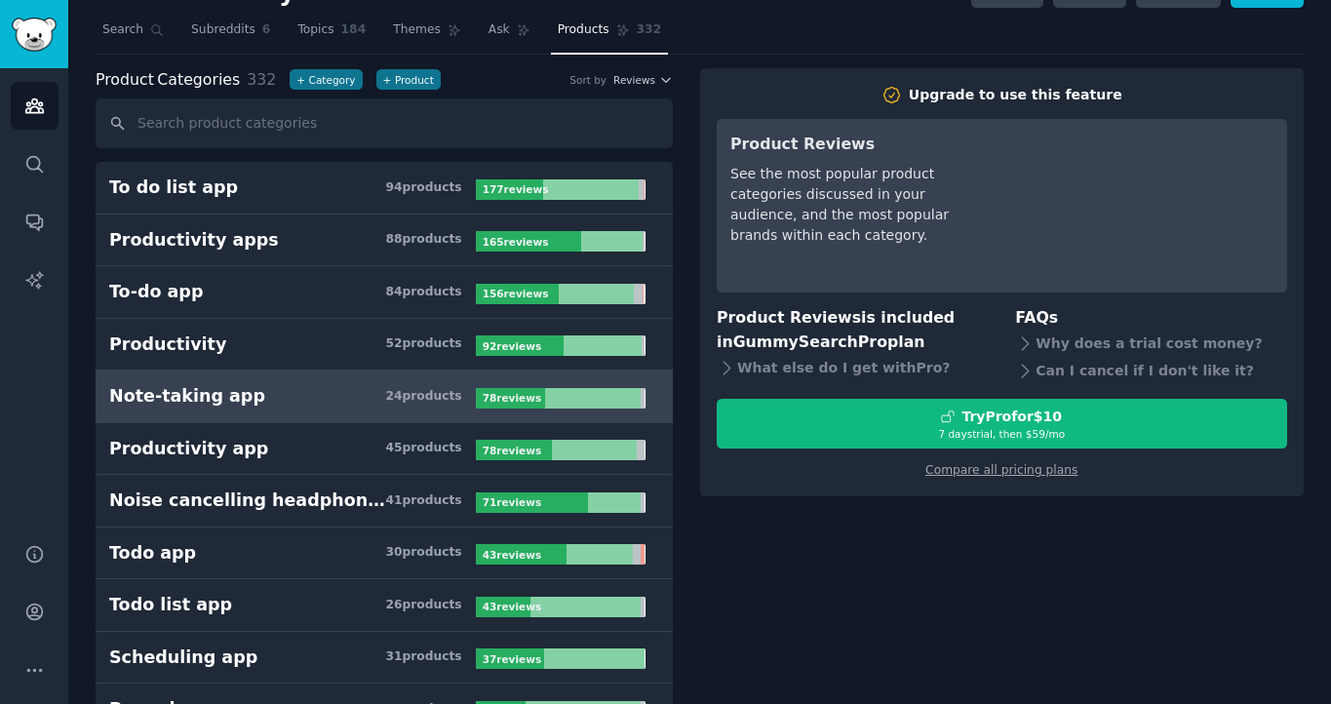
click at [848, 235] on div "See the most popular product categories discussed in your audience, and the mos…" at bounding box center [841, 205] width 223 height 82
click at [312, 401] on h3 "Note-taking app 24 product s" at bounding box center [292, 396] width 367 height 24
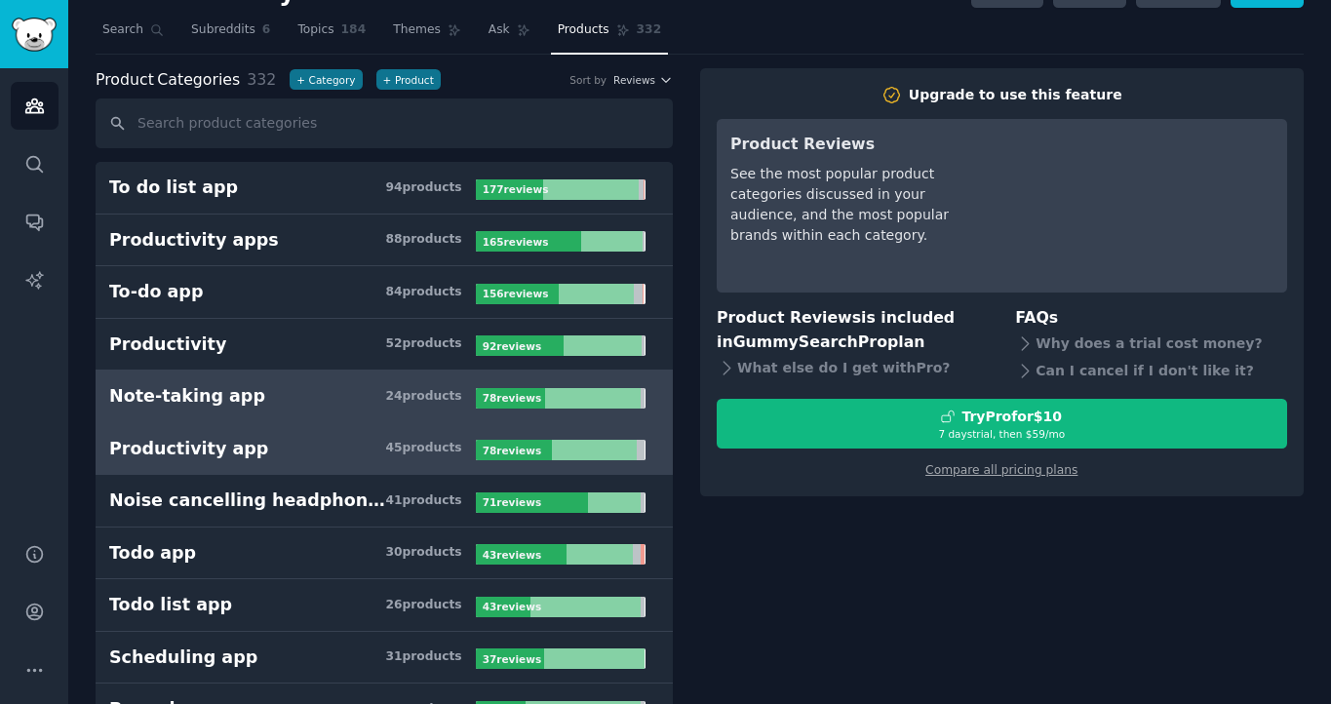
click at [288, 437] on h3 "Productivity app 45 product s" at bounding box center [292, 449] width 367 height 24
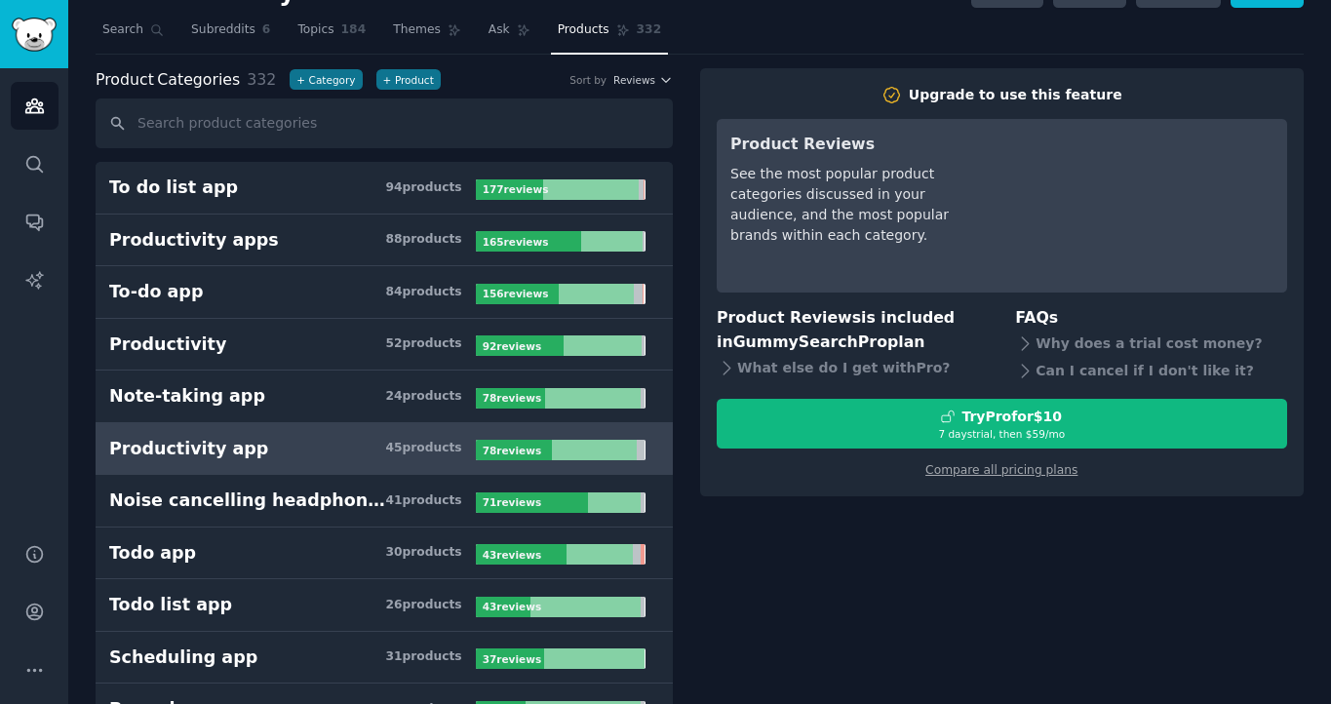
click at [300, 444] on h3 "Productivity app 45 product s" at bounding box center [292, 449] width 367 height 24
click at [491, 448] on b "78 review s" at bounding box center [512, 451] width 59 height 12
click at [436, 448] on div "45 product s" at bounding box center [423, 449] width 76 height 18
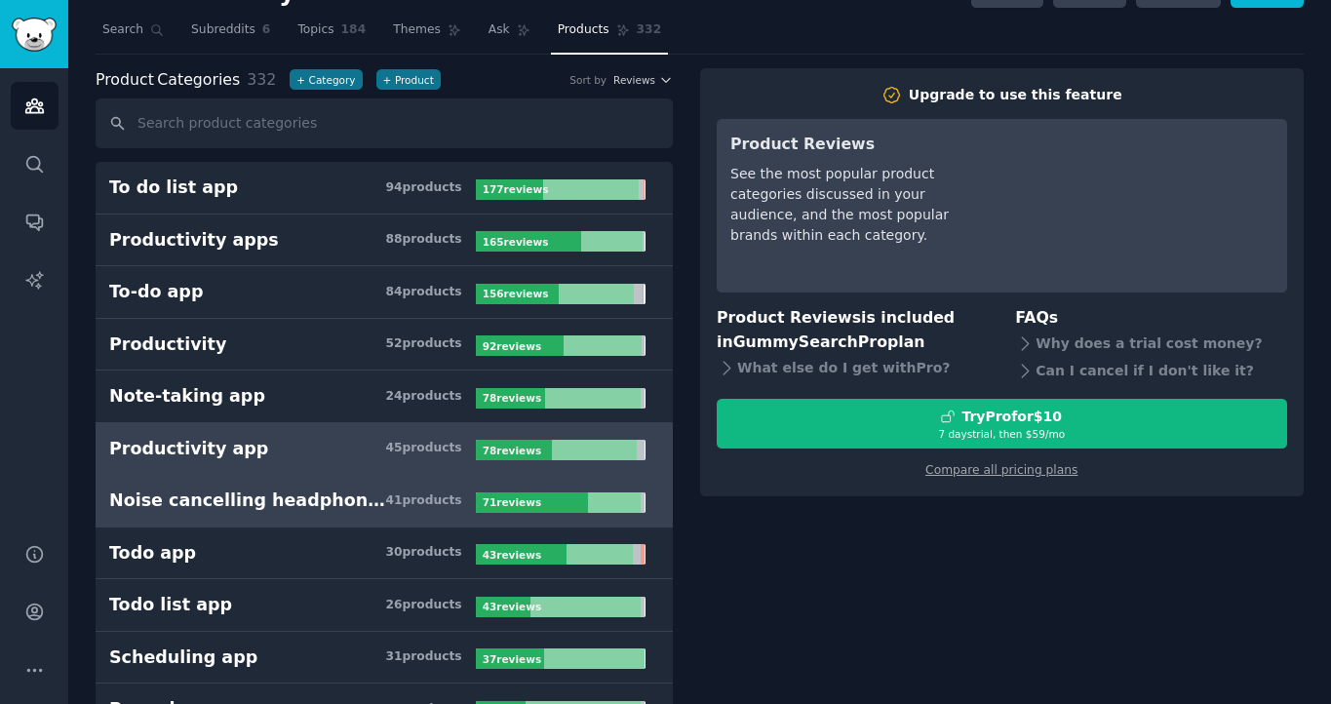
click at [410, 477] on link "Noise cancelling headphones 41 product s 71 review s" at bounding box center [384, 501] width 577 height 53
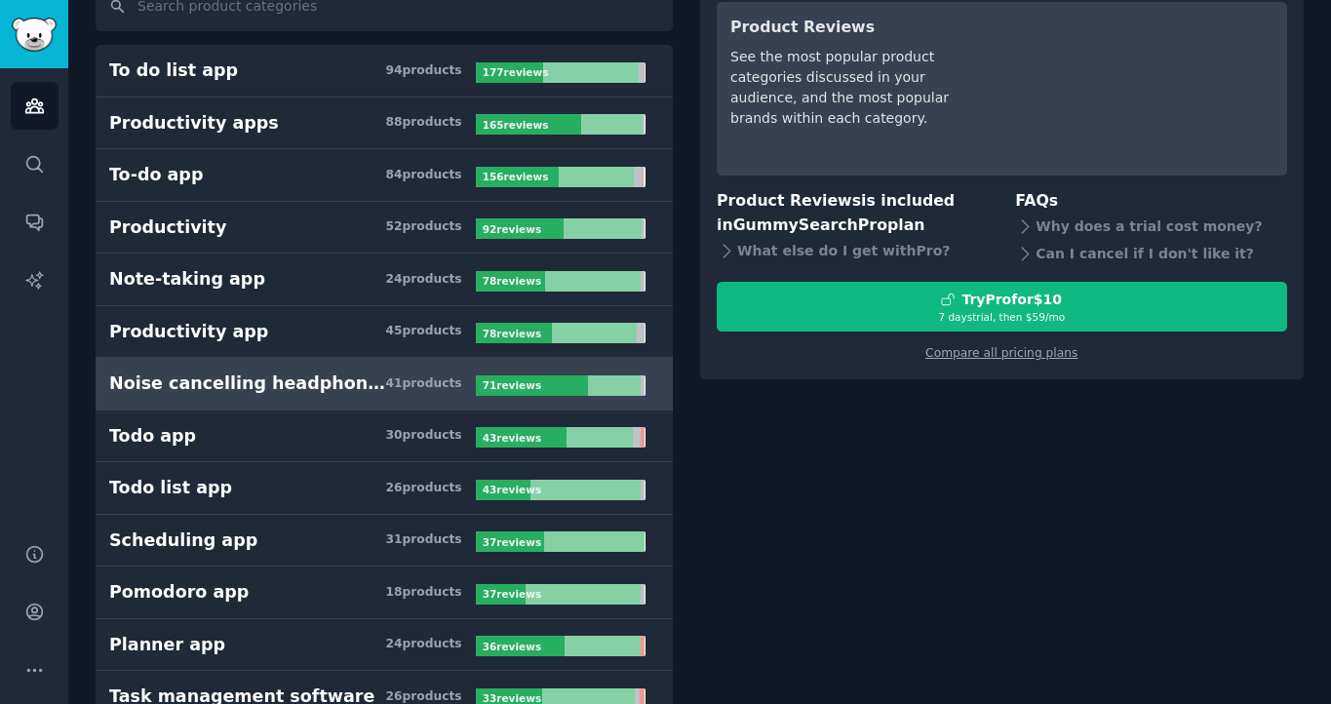
scroll to position [431, 0]
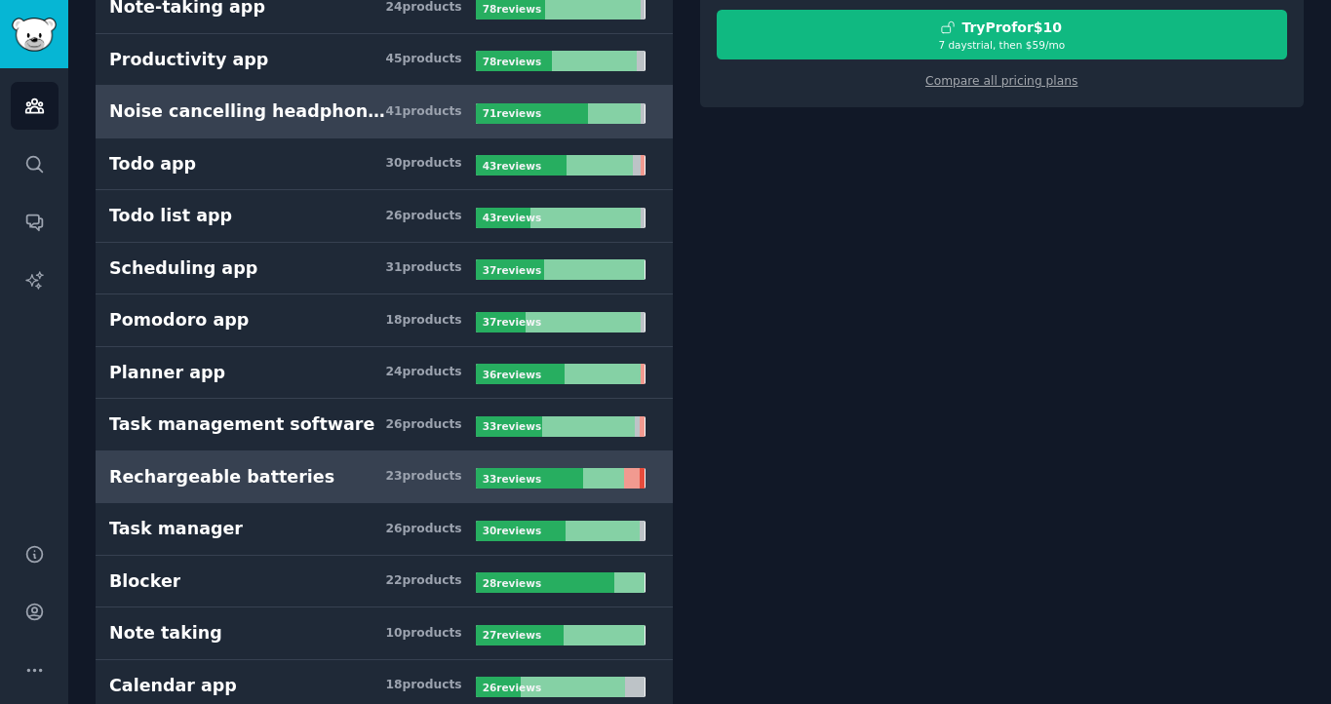
click at [367, 477] on h3 "Rechargeable batteries 23 product s" at bounding box center [292, 477] width 367 height 24
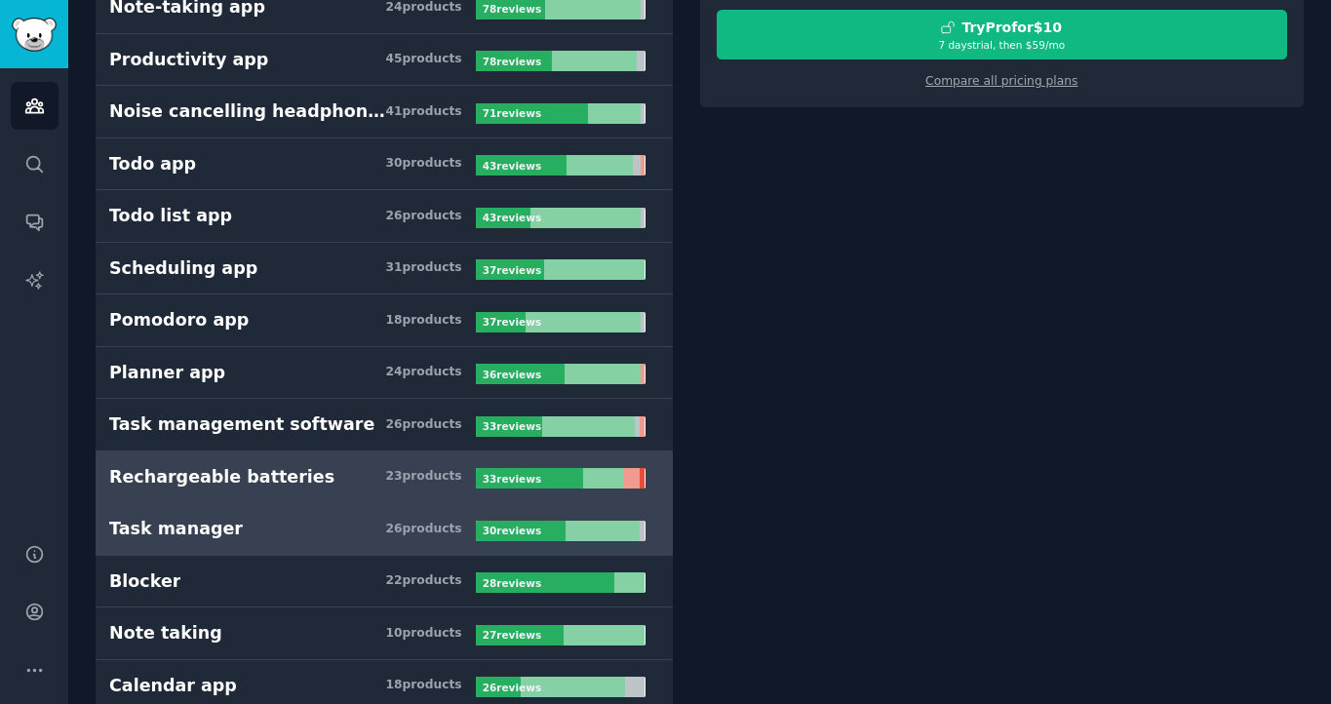
click at [369, 515] on link "Task manager 26 product s 30 review s" at bounding box center [384, 529] width 577 height 53
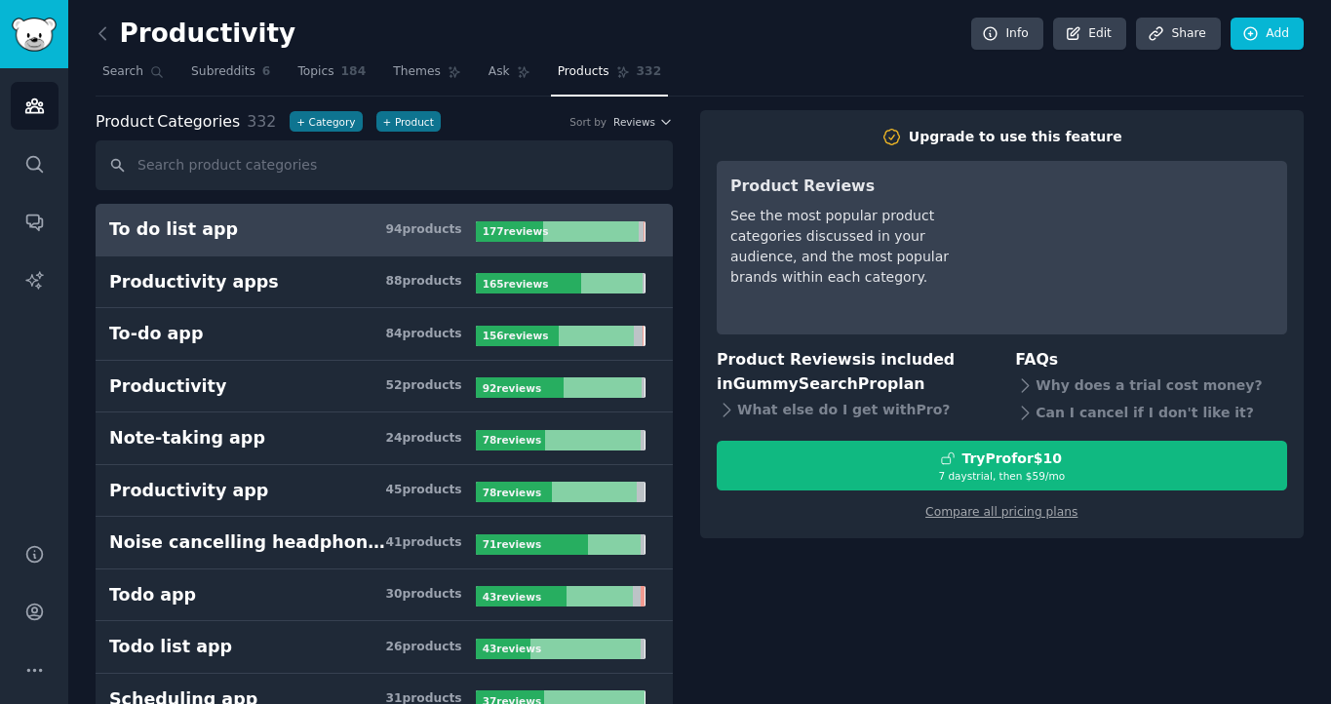
click at [256, 234] on h3 "To do list app 94 product s" at bounding box center [292, 229] width 367 height 24
click at [257, 233] on h3 "To do list app 94 product s" at bounding box center [292, 229] width 367 height 24
